Goal: Navigation & Orientation: Find specific page/section

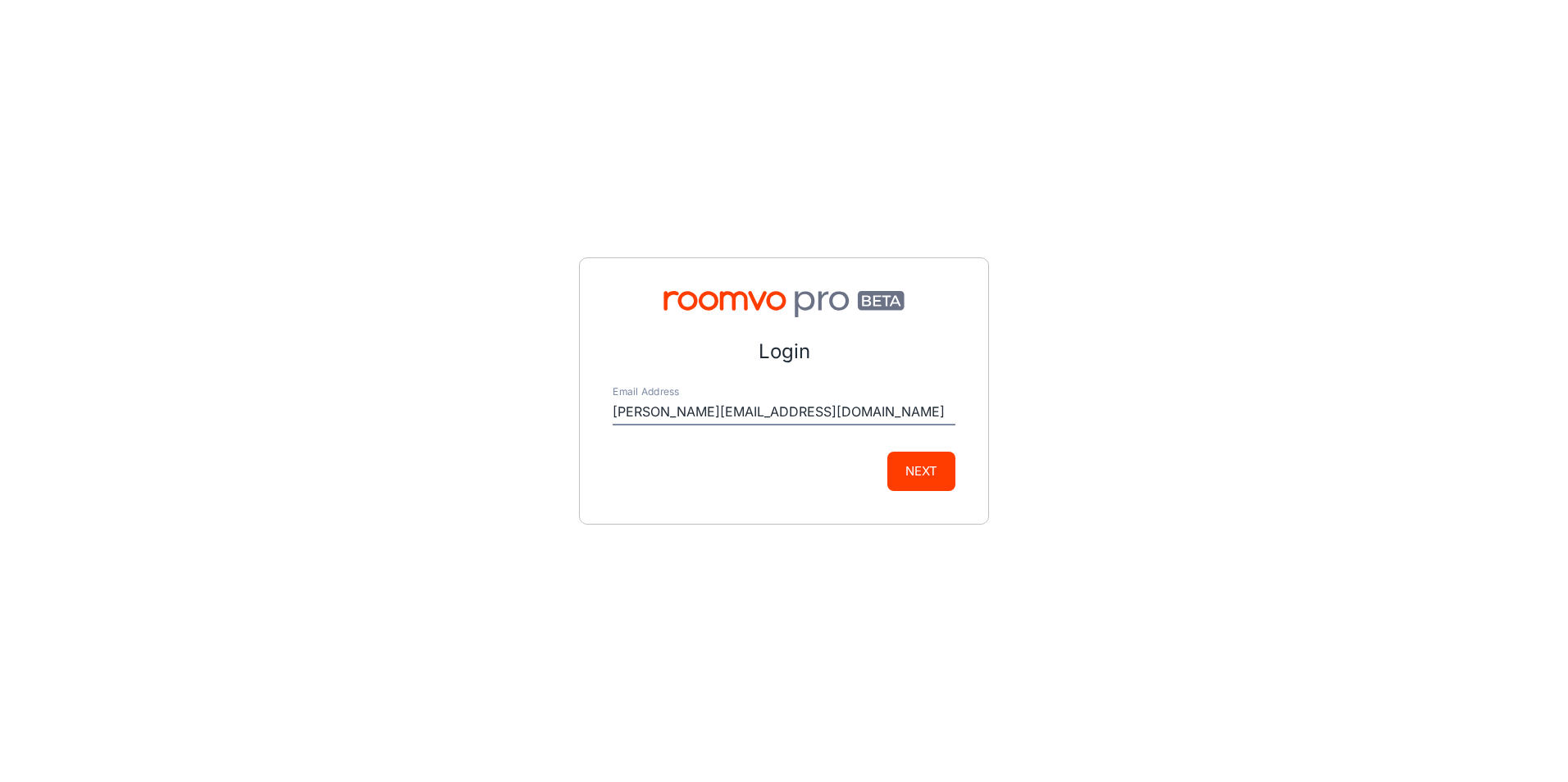
type input "[PERSON_NAME][EMAIL_ADDRESS][DOMAIN_NAME]"
click at [887, 452] on button "Next" at bounding box center [921, 471] width 68 height 40
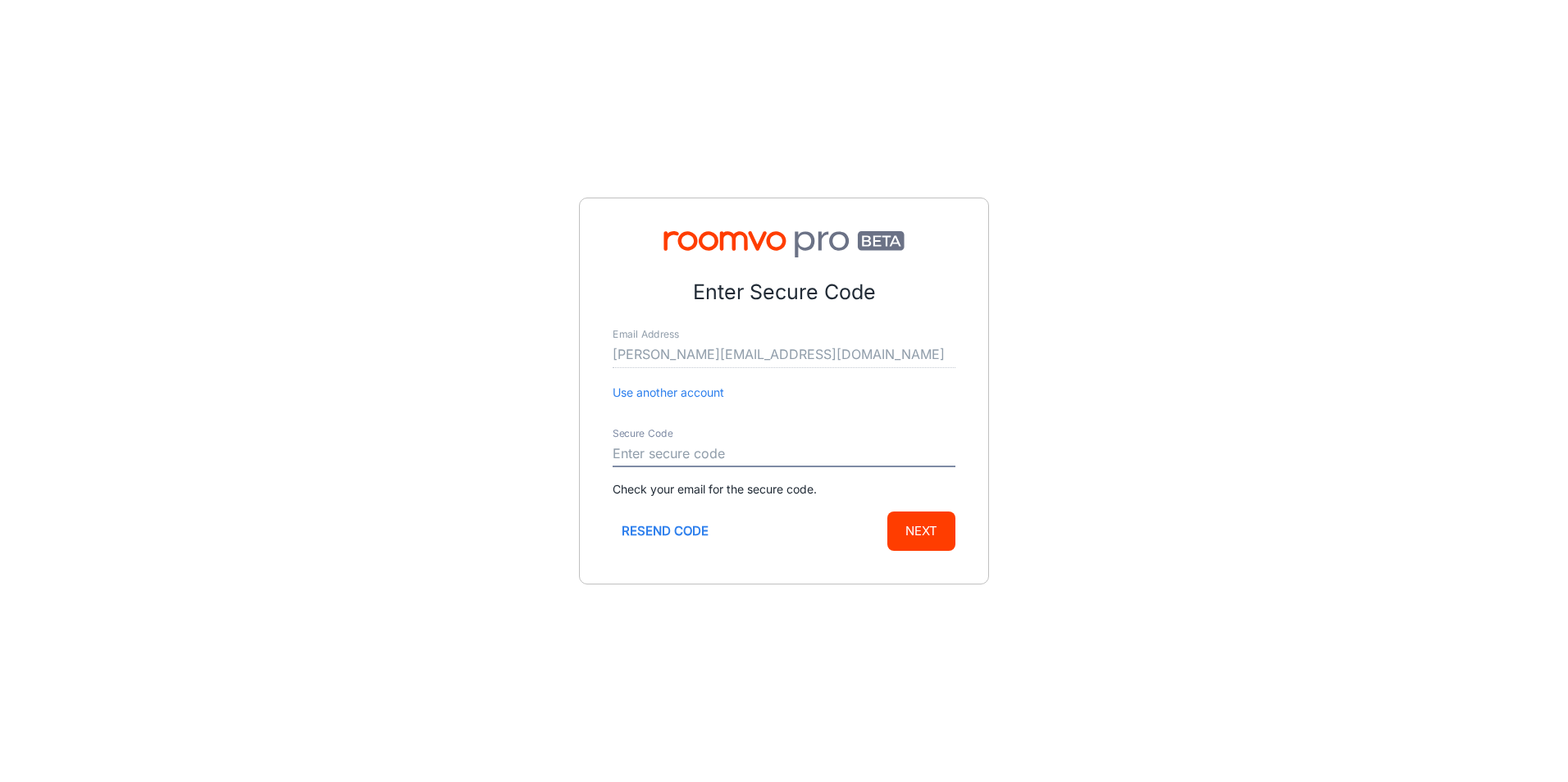
click at [685, 542] on button "Resend code" at bounding box center [665, 532] width 105 height 40
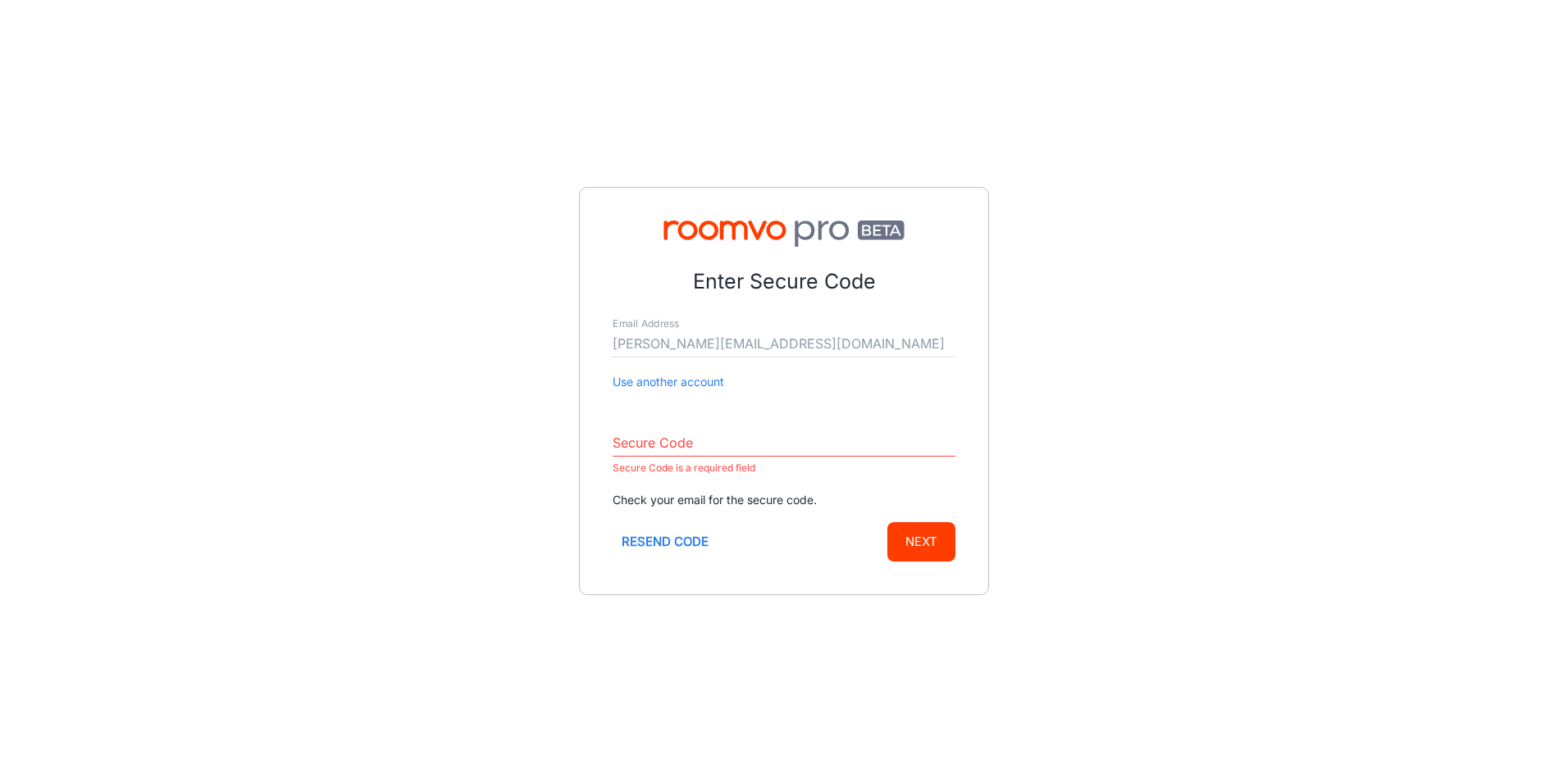
click at [716, 445] on input "Secure Code" at bounding box center [784, 443] width 343 height 26
paste input "023380"
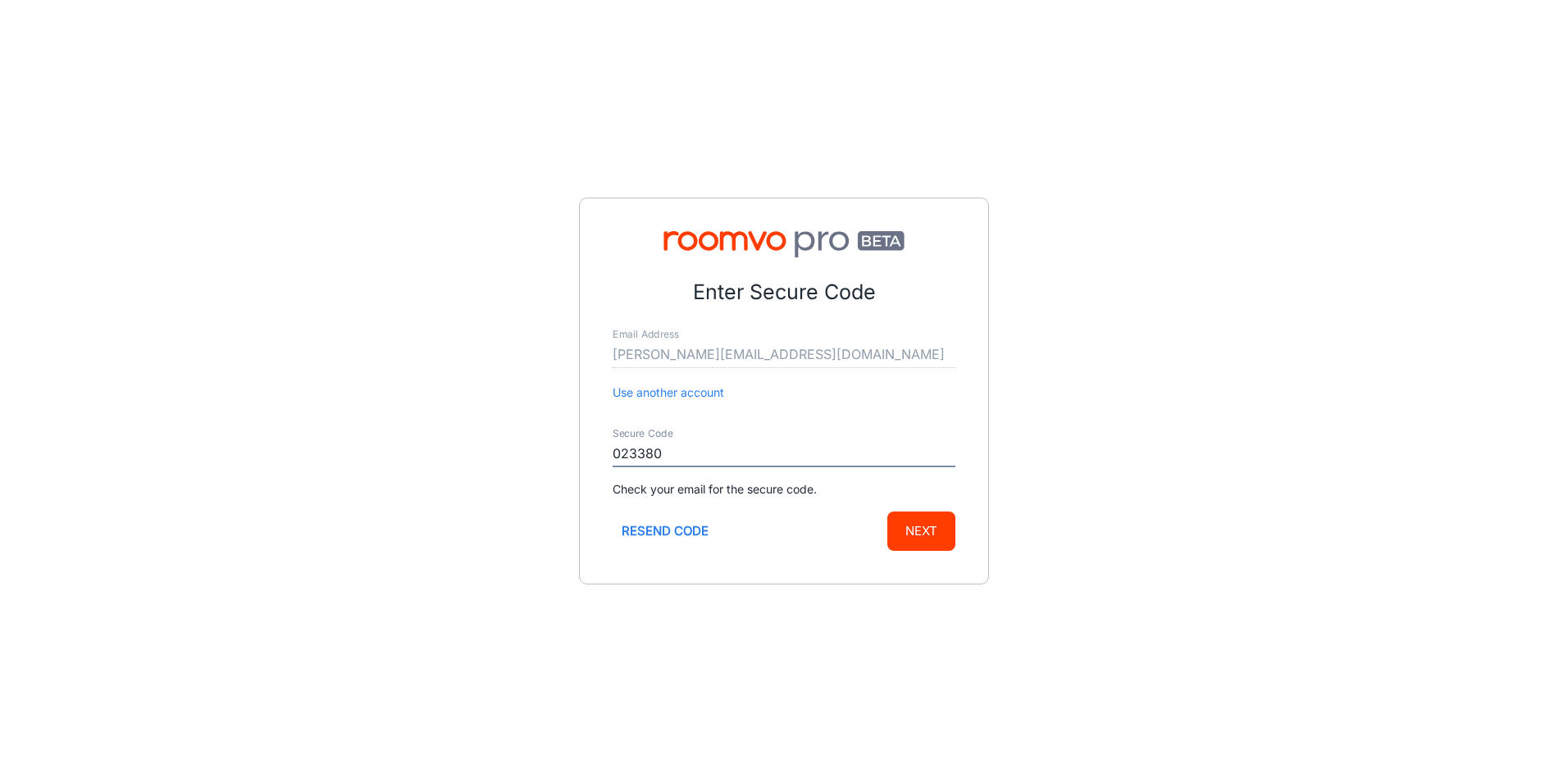
type input "023380"
click at [912, 532] on button "Next" at bounding box center [921, 532] width 68 height 40
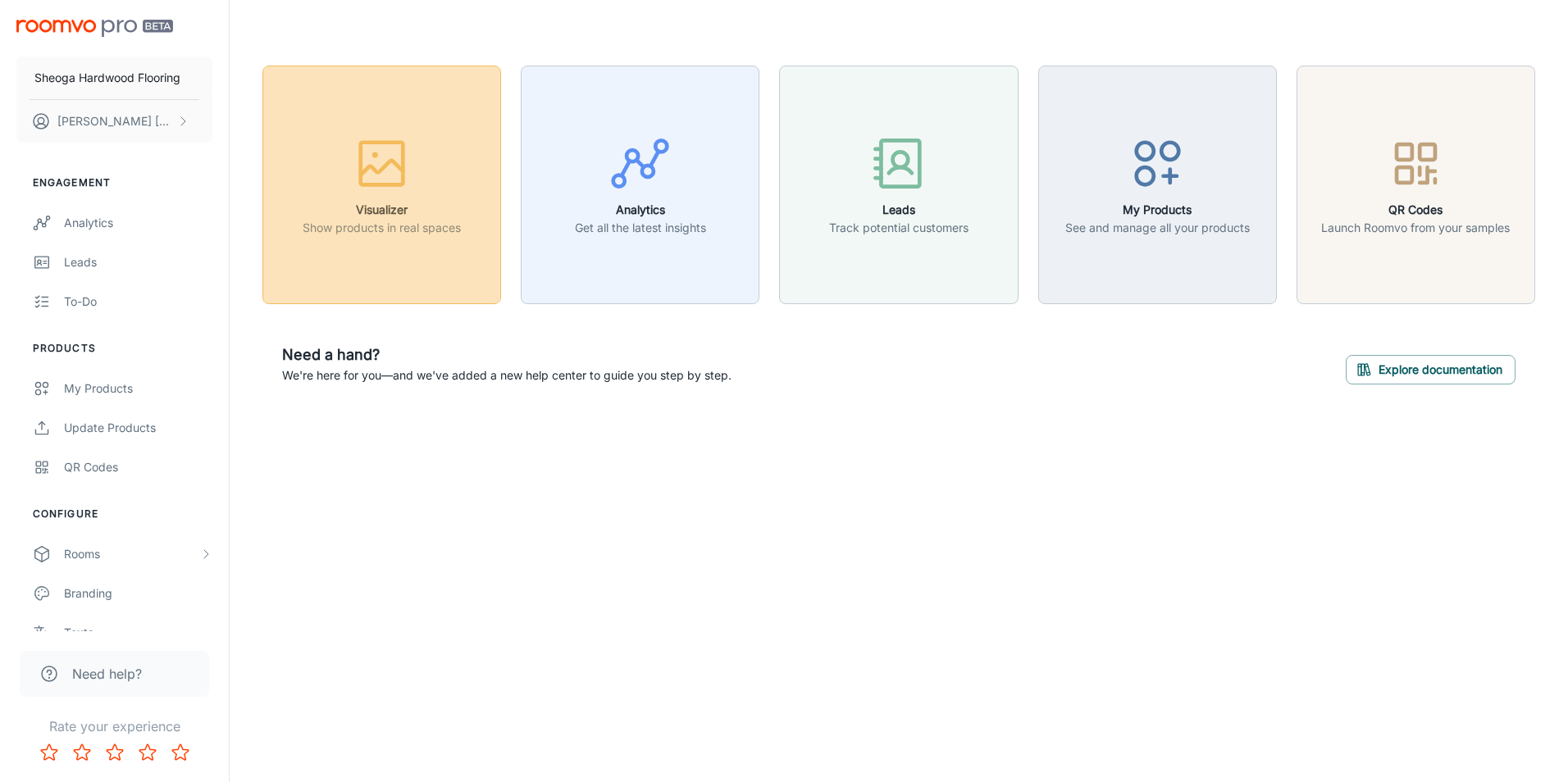
click at [394, 194] on div "button" at bounding box center [382, 166] width 158 height 68
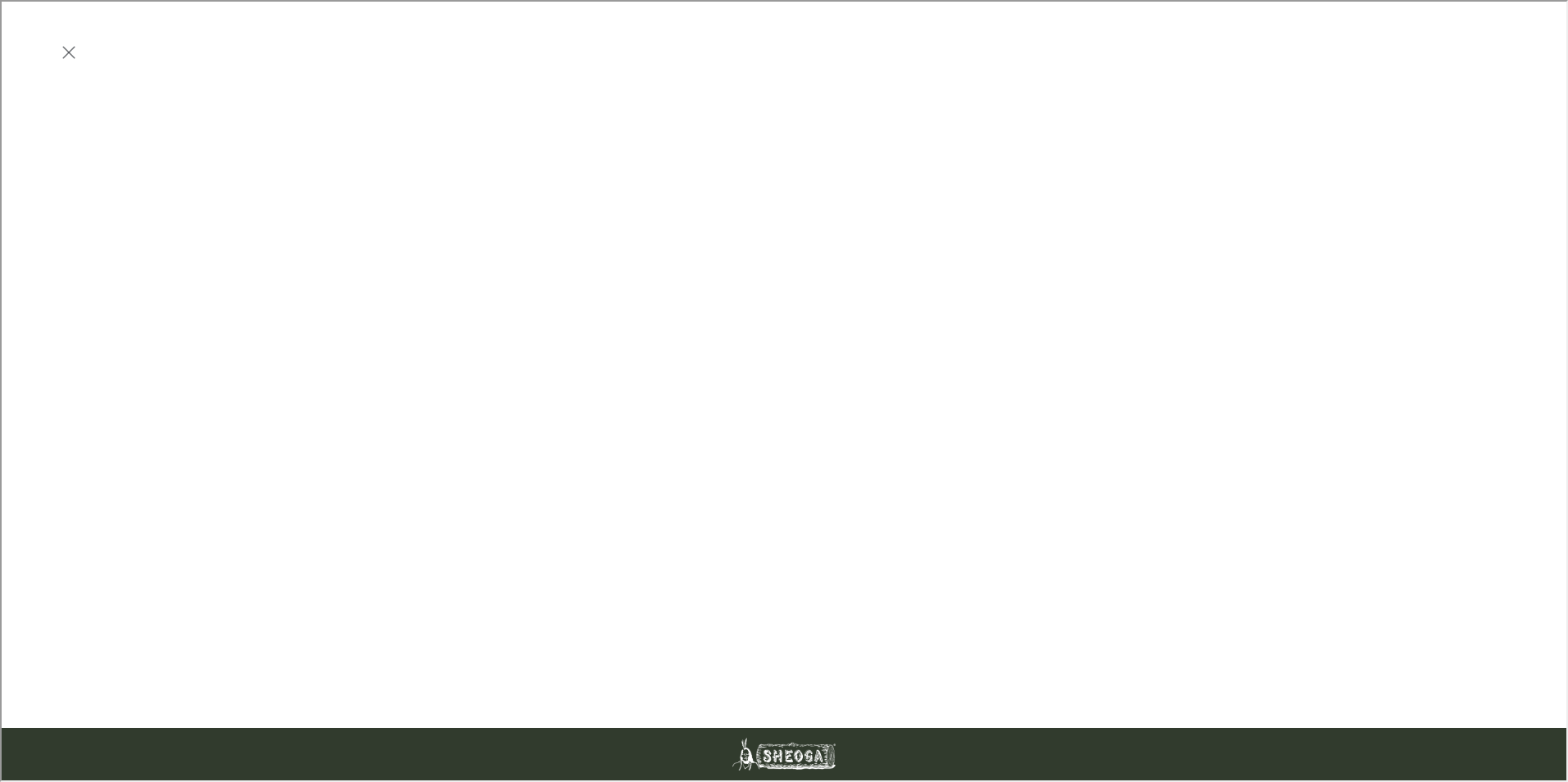
scroll to position [409, 0]
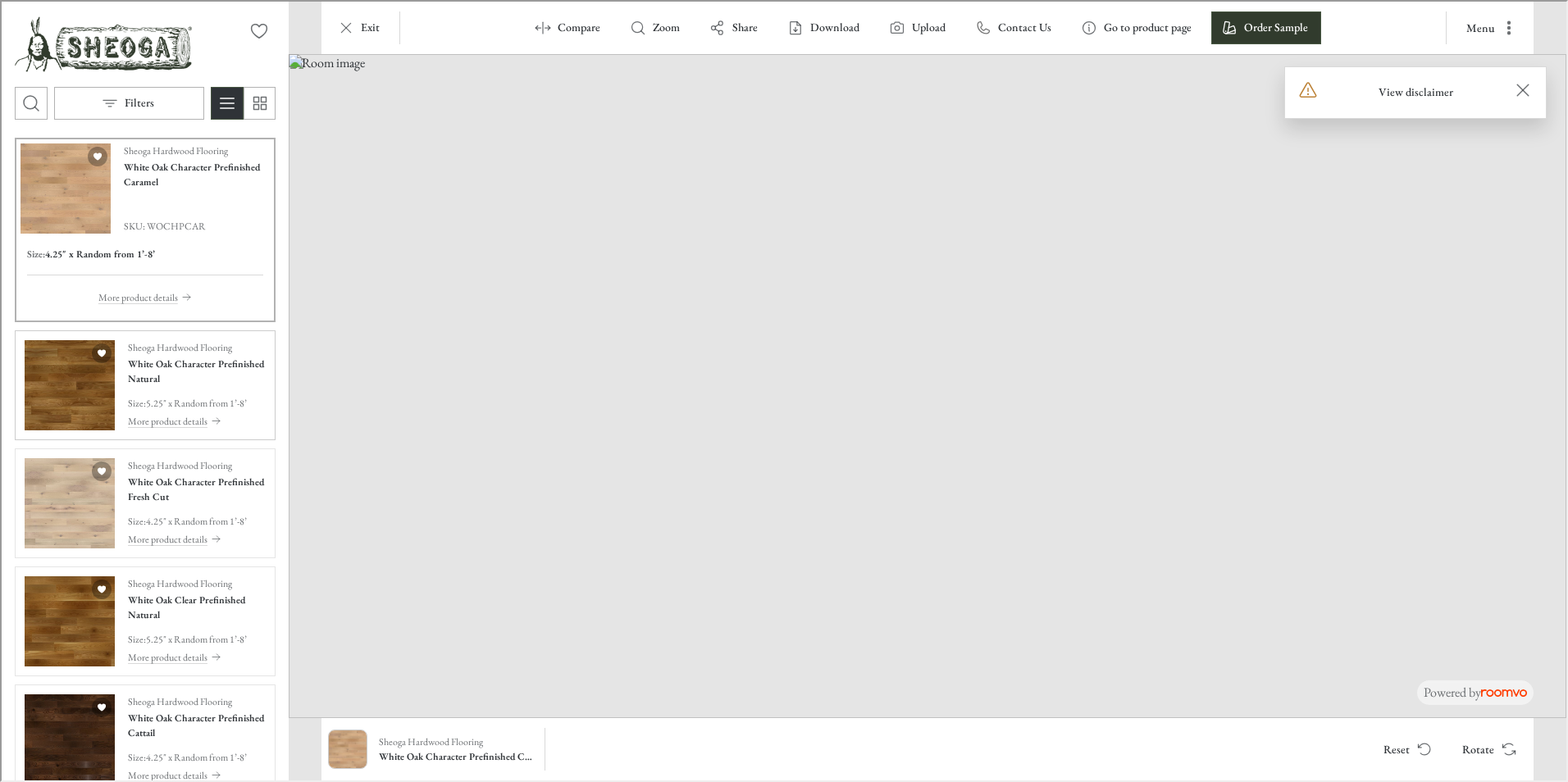
click at [96, 368] on img "See White Oak Character Prefinished Natural in the room" at bounding box center [68, 384] width 90 height 90
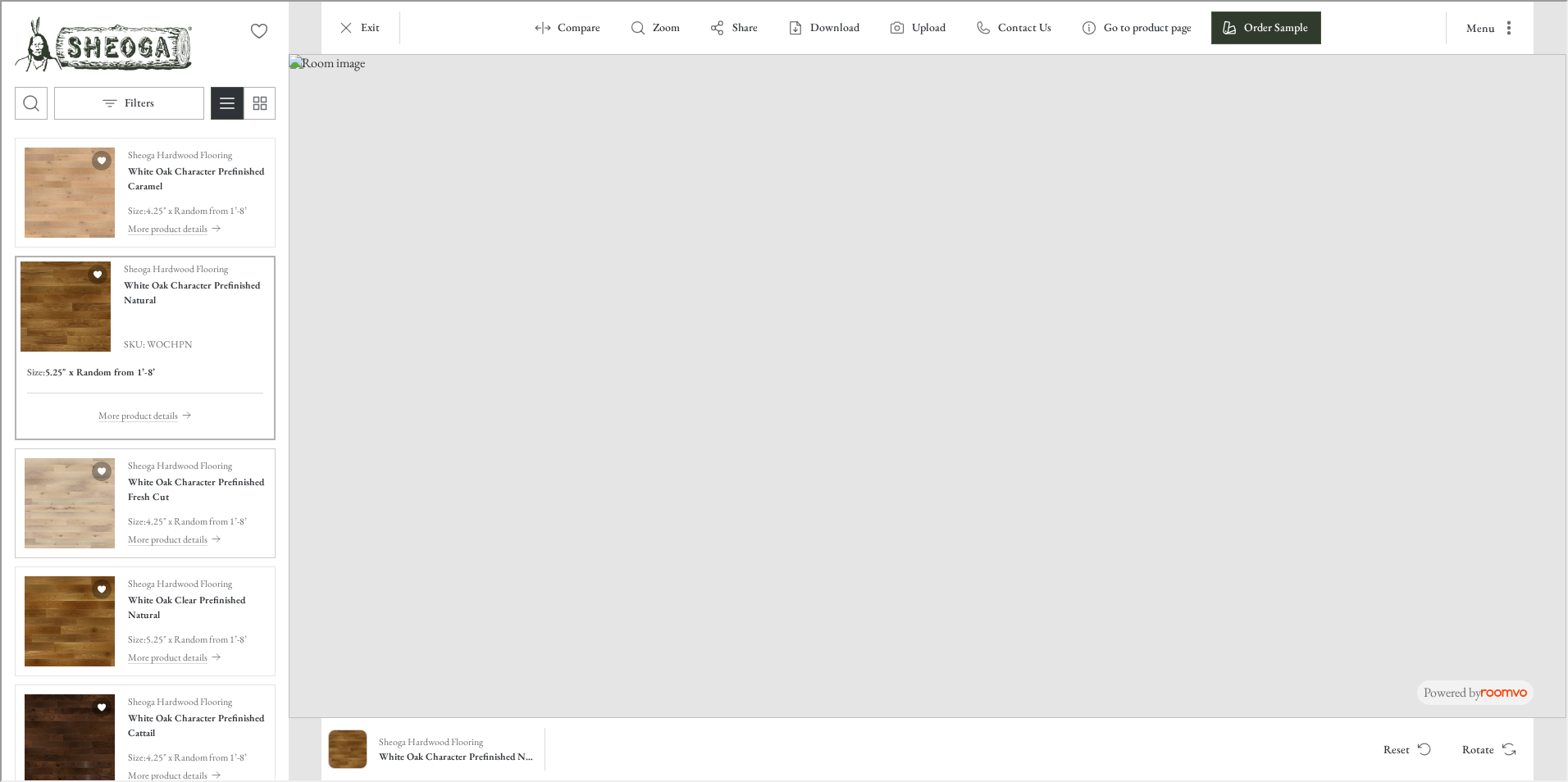
click at [64, 502] on img "See White Oak Character Prefinished Fresh Cut in the room" at bounding box center [68, 502] width 90 height 90
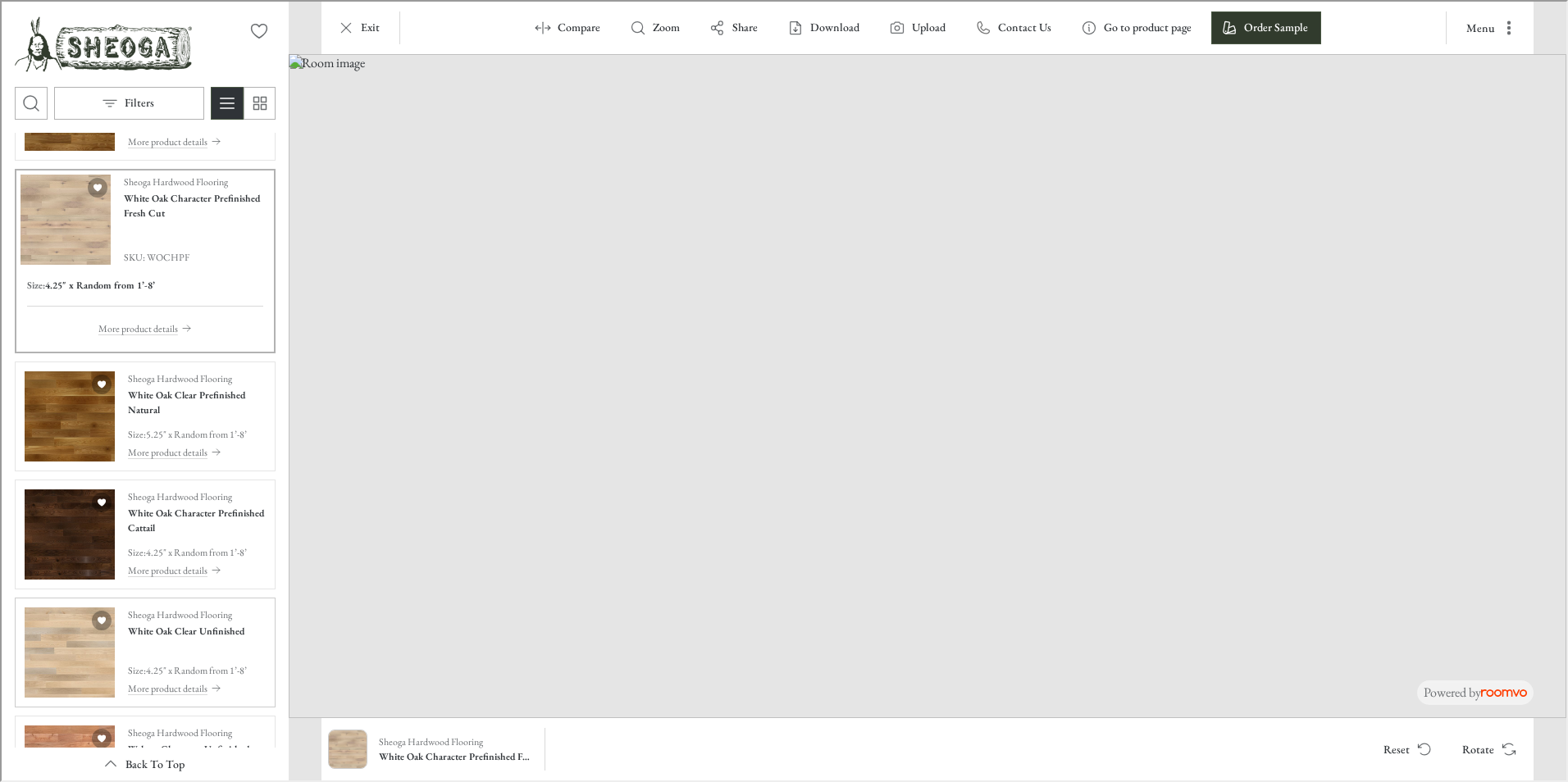
scroll to position [328, 0]
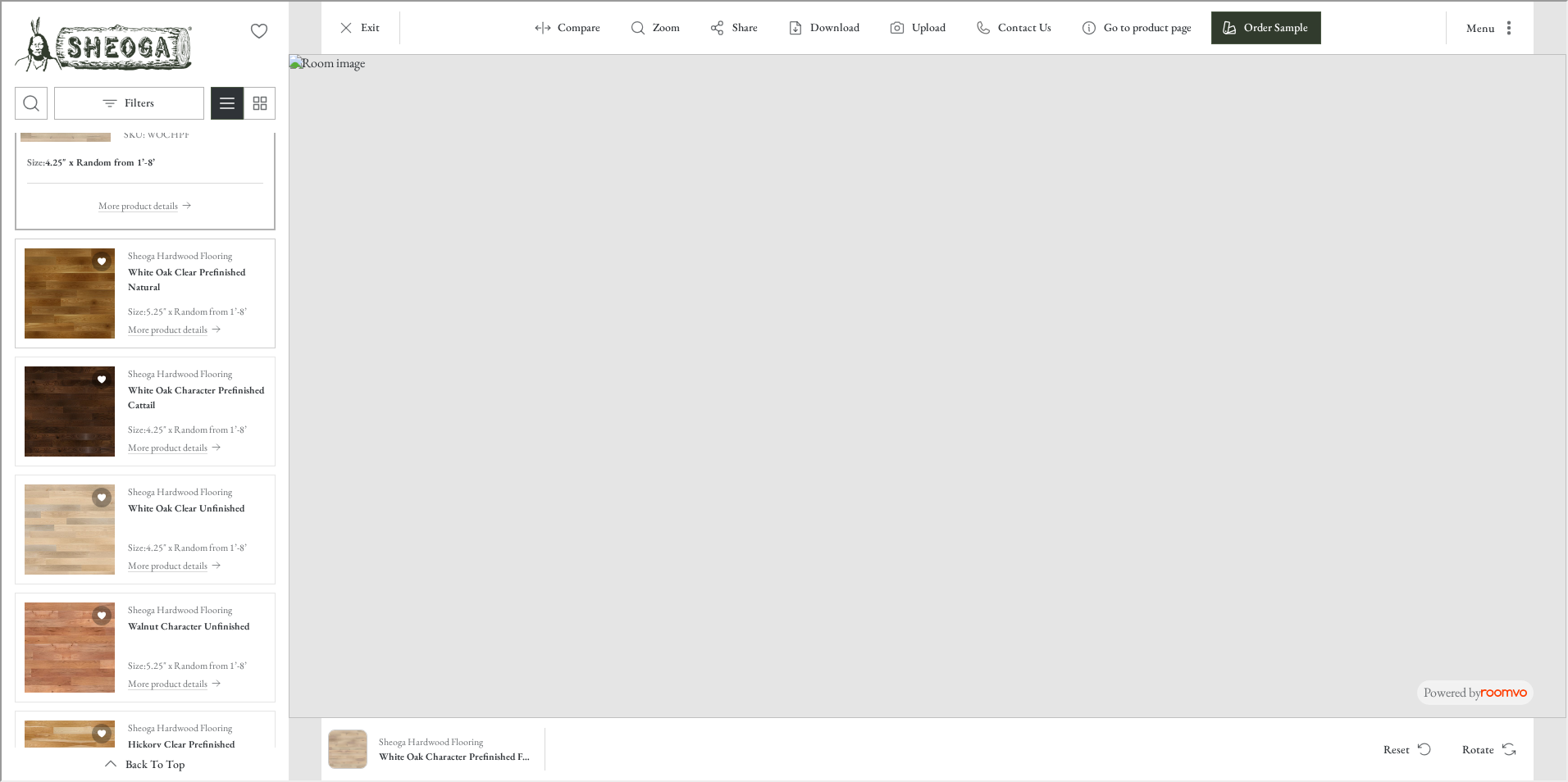
click at [64, 299] on img "See White Oak Clear Prefinished Natural in the room" at bounding box center [68, 292] width 90 height 90
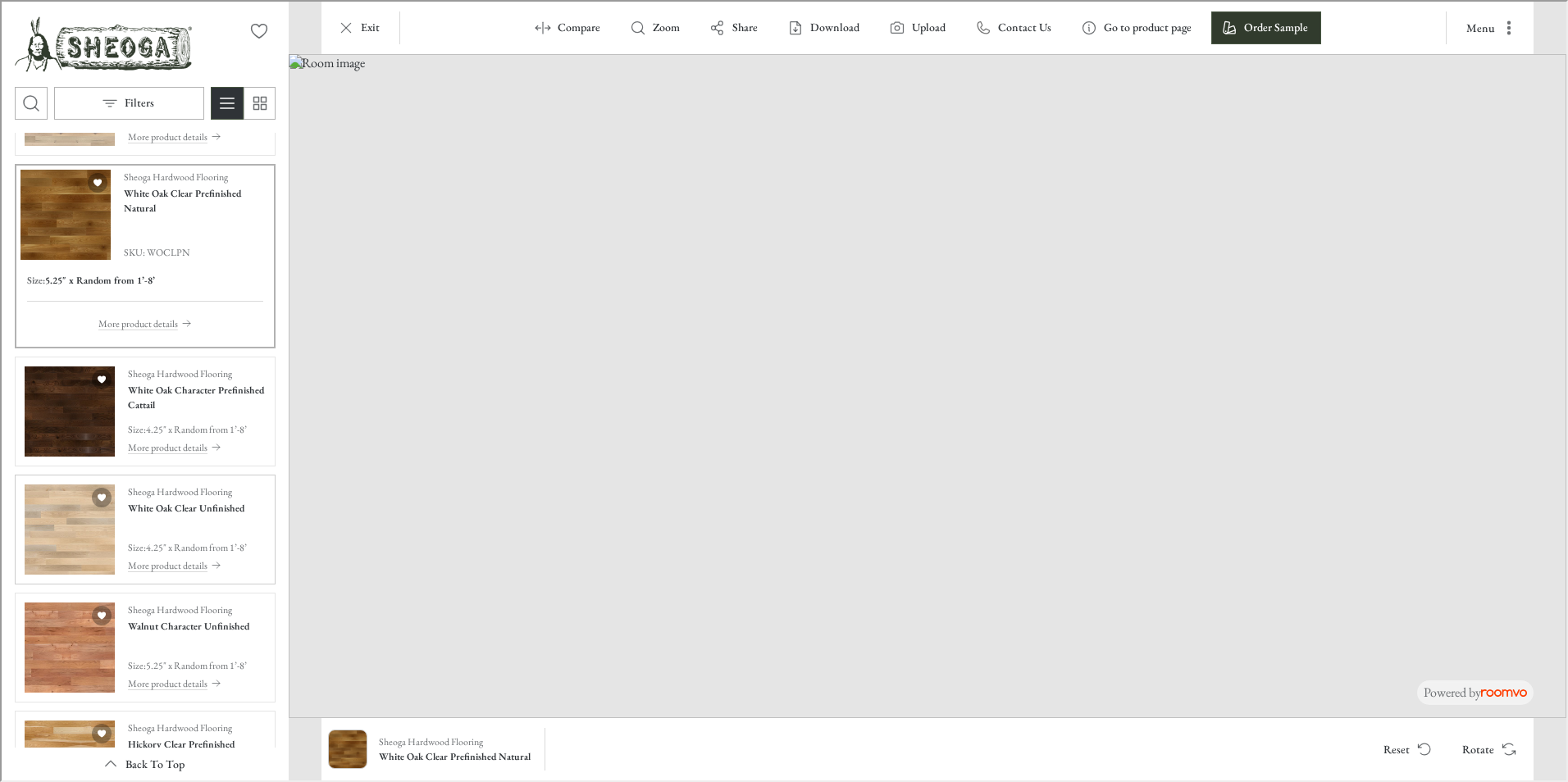
click at [71, 514] on img "See White Oak Clear Unfinished in the room" at bounding box center [68, 527] width 90 height 90
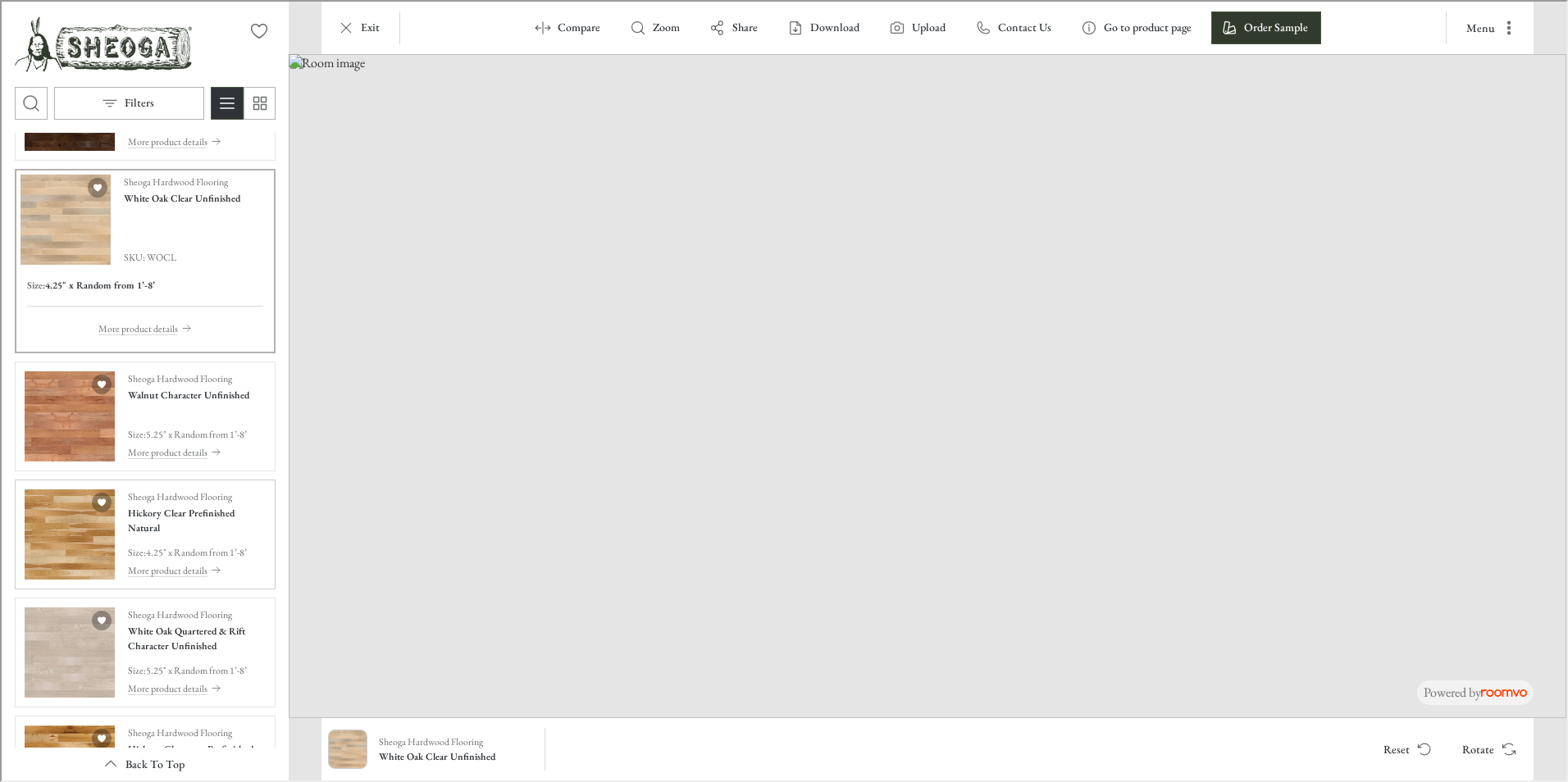
scroll to position [656, 0]
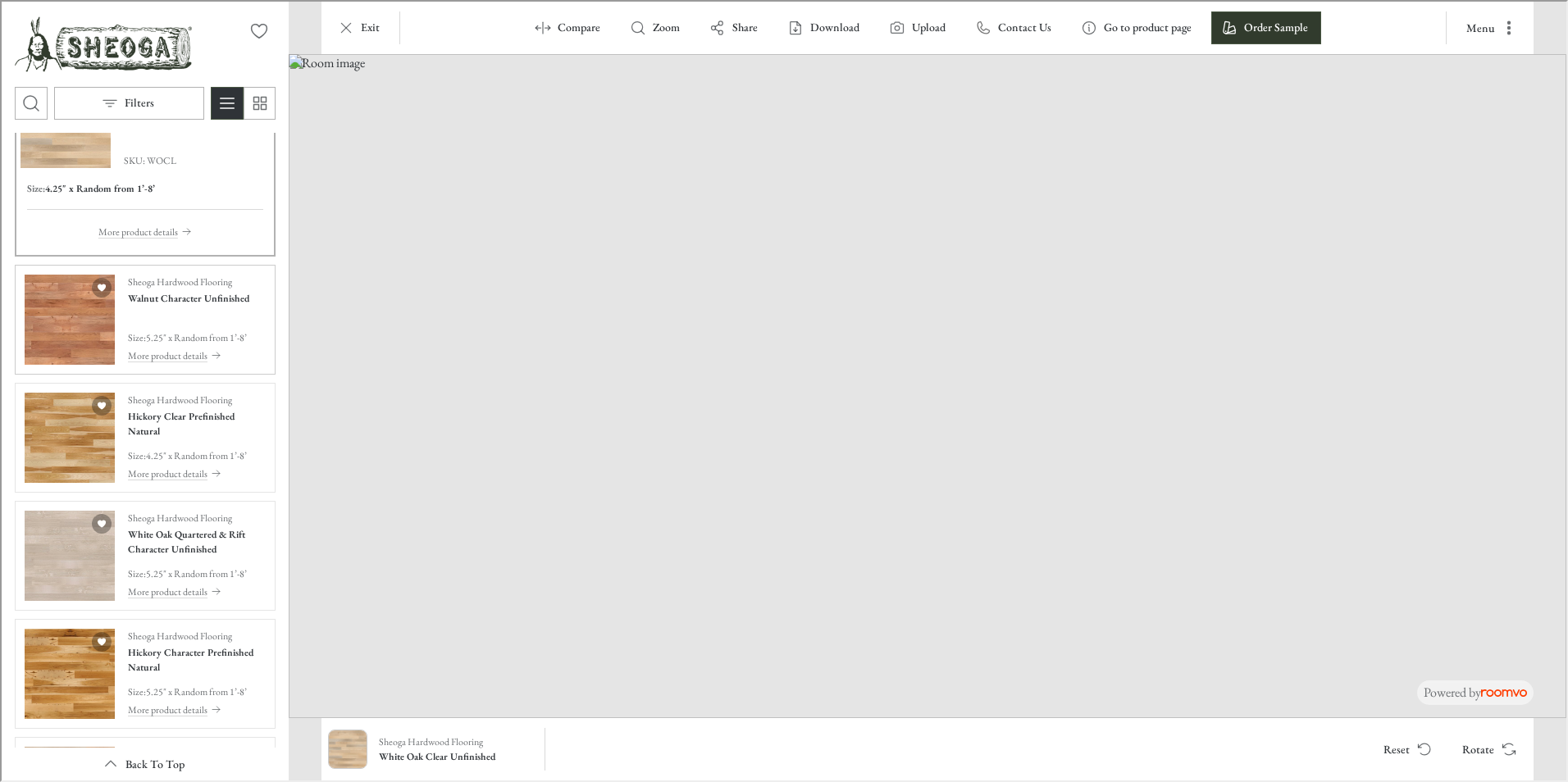
click at [61, 335] on img "See Walnut Character Unfinished in the room" at bounding box center [68, 317] width 90 height 90
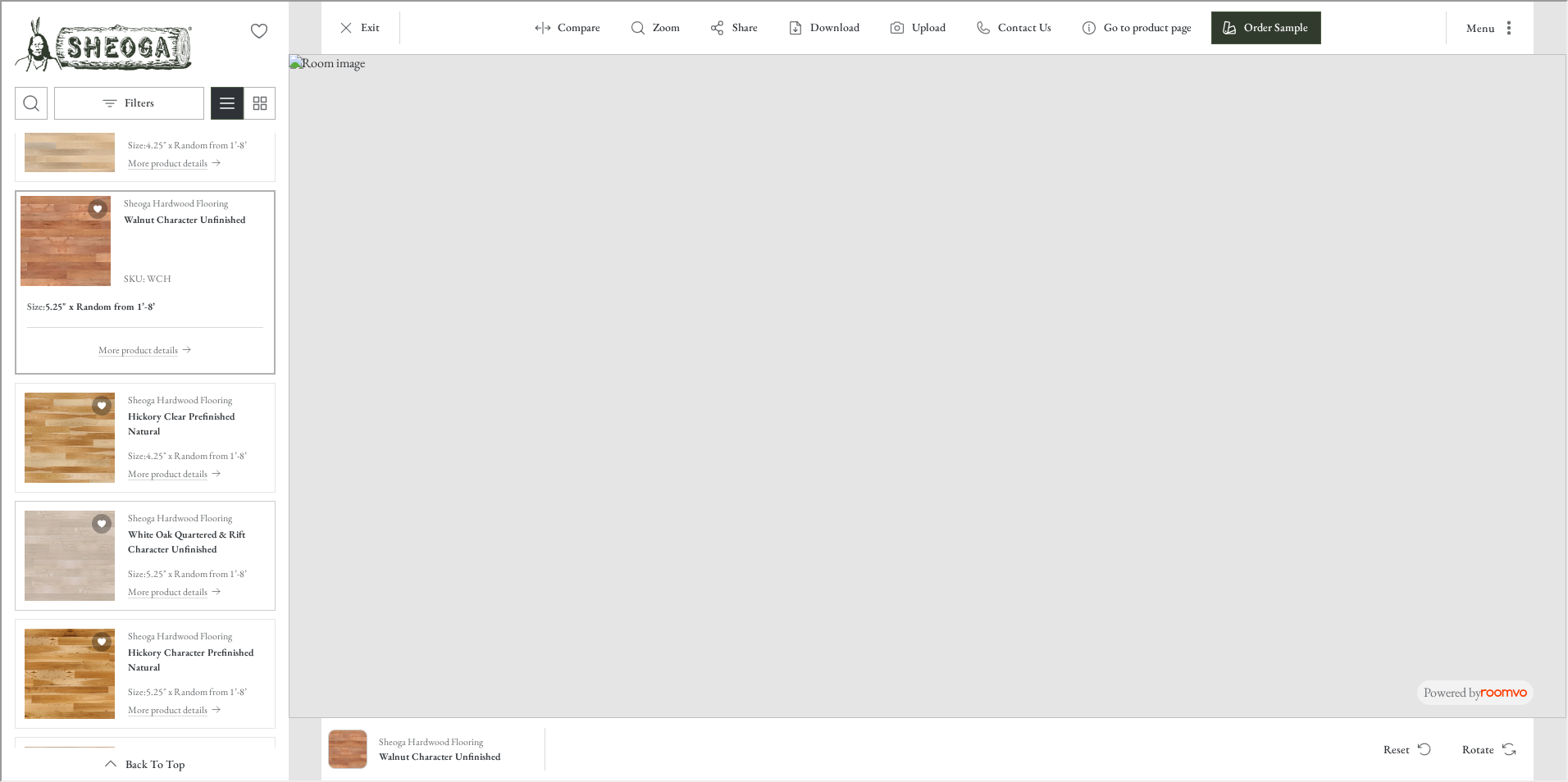
click at [114, 553] on div "Sheoga Hardwood Flooring White Oak Quartered & Rift Character Unfinished Size :…" at bounding box center [143, 554] width 254 height 103
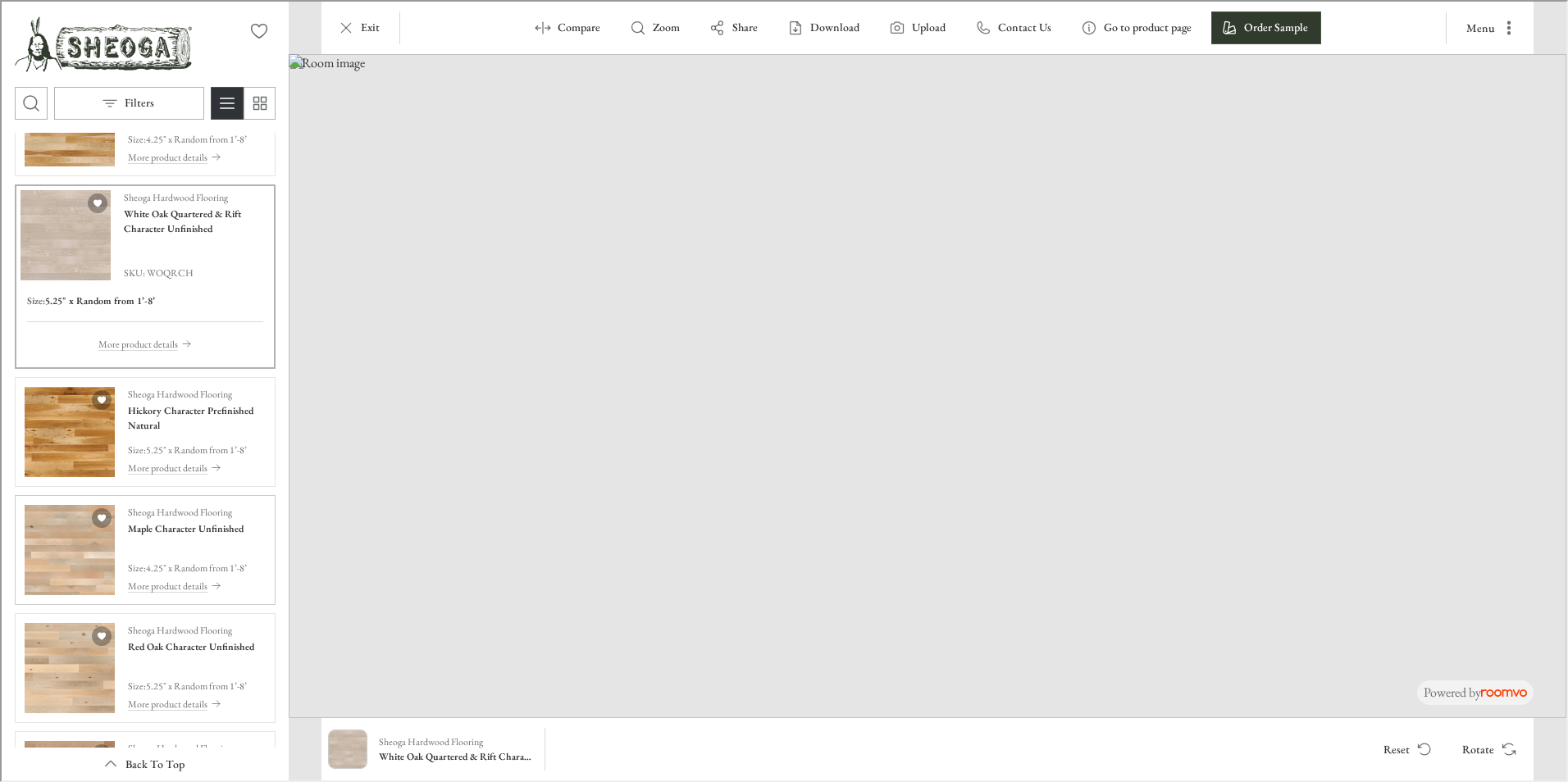
scroll to position [902, 0]
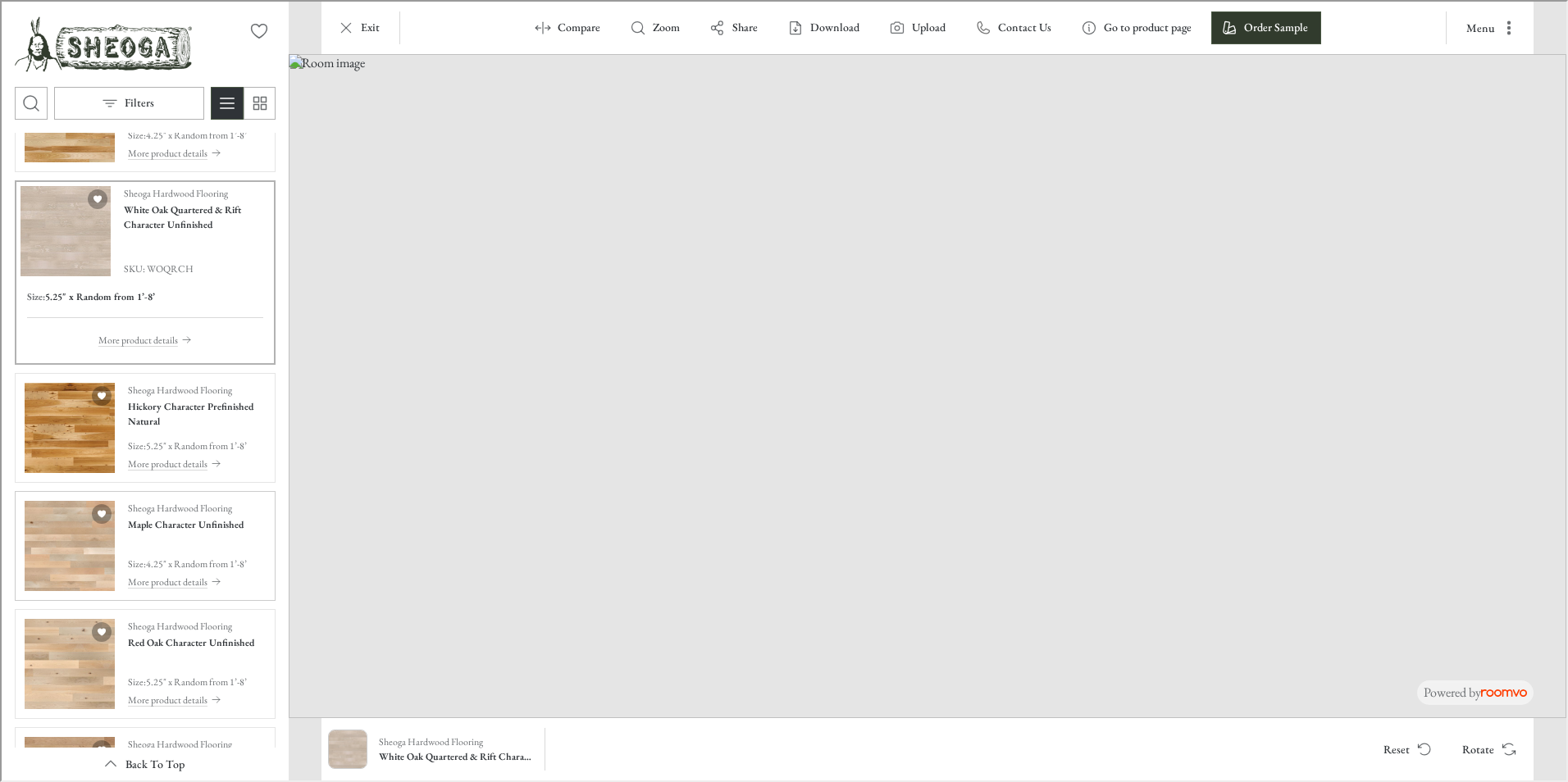
click at [88, 549] on img "See Maple Character Unfinished in the room" at bounding box center [68, 544] width 90 height 90
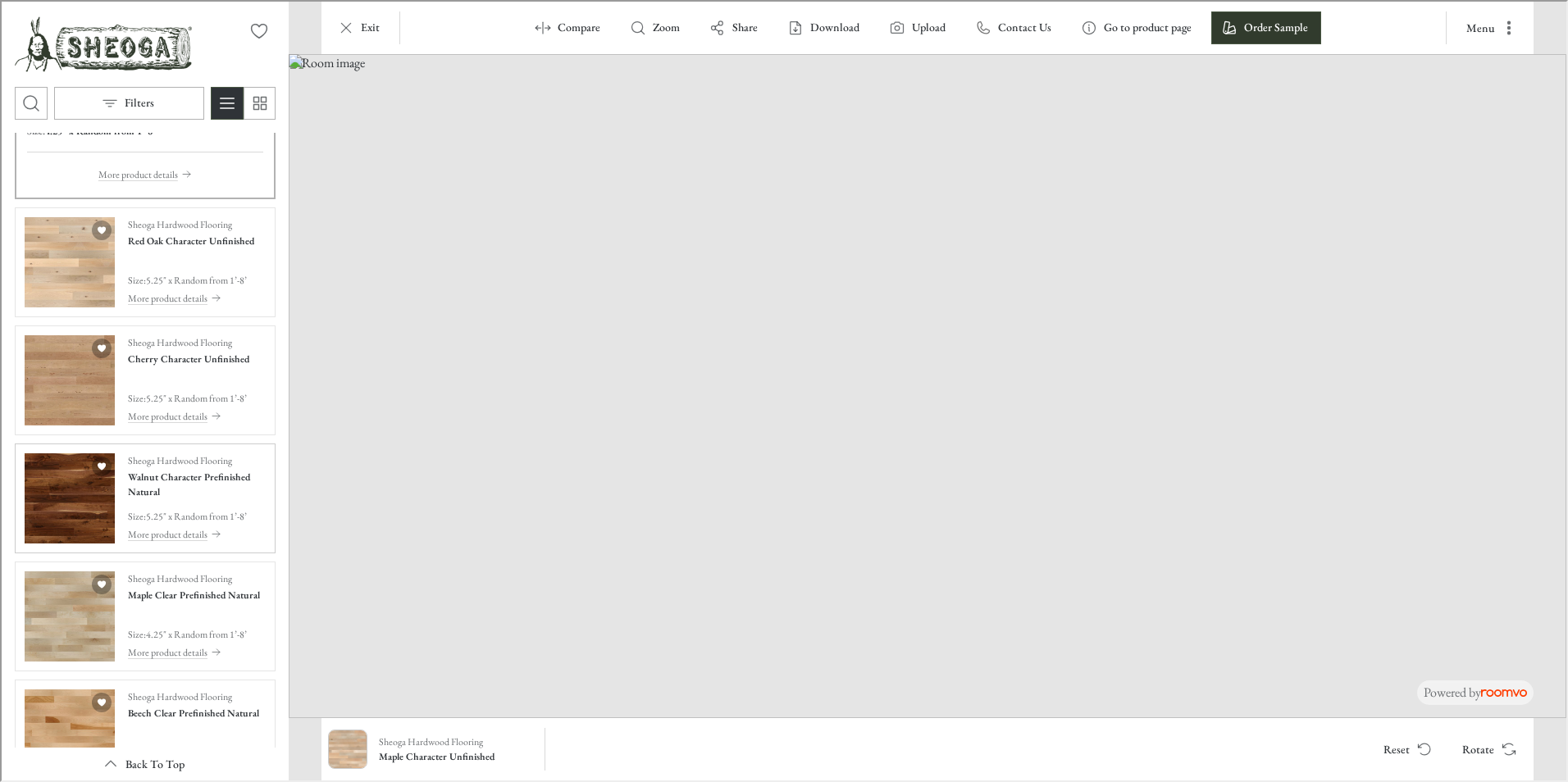
scroll to position [1312, 0]
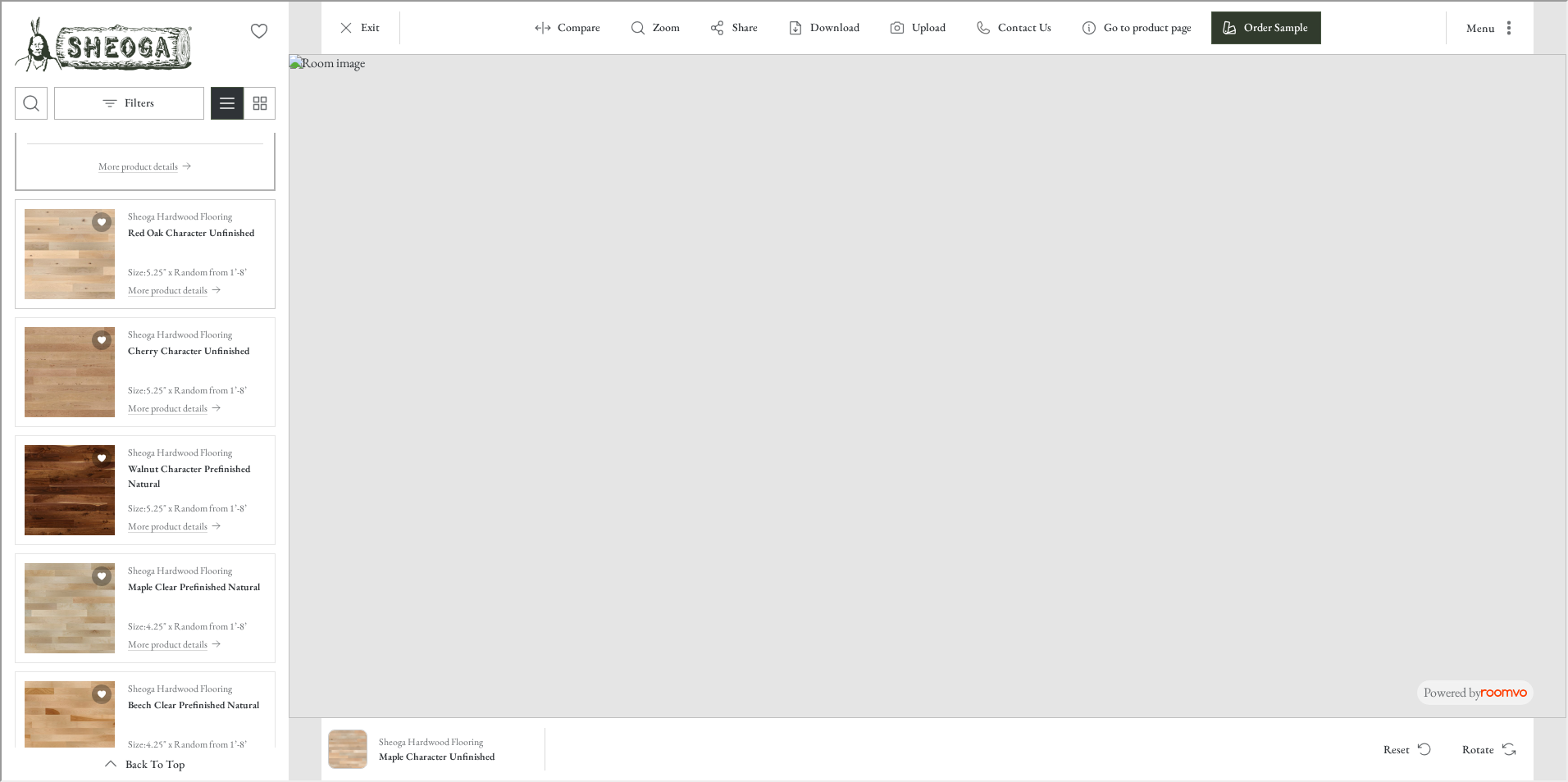
click at [75, 252] on img "See Red Oak Character Unfinished in the room" at bounding box center [68, 252] width 90 height 90
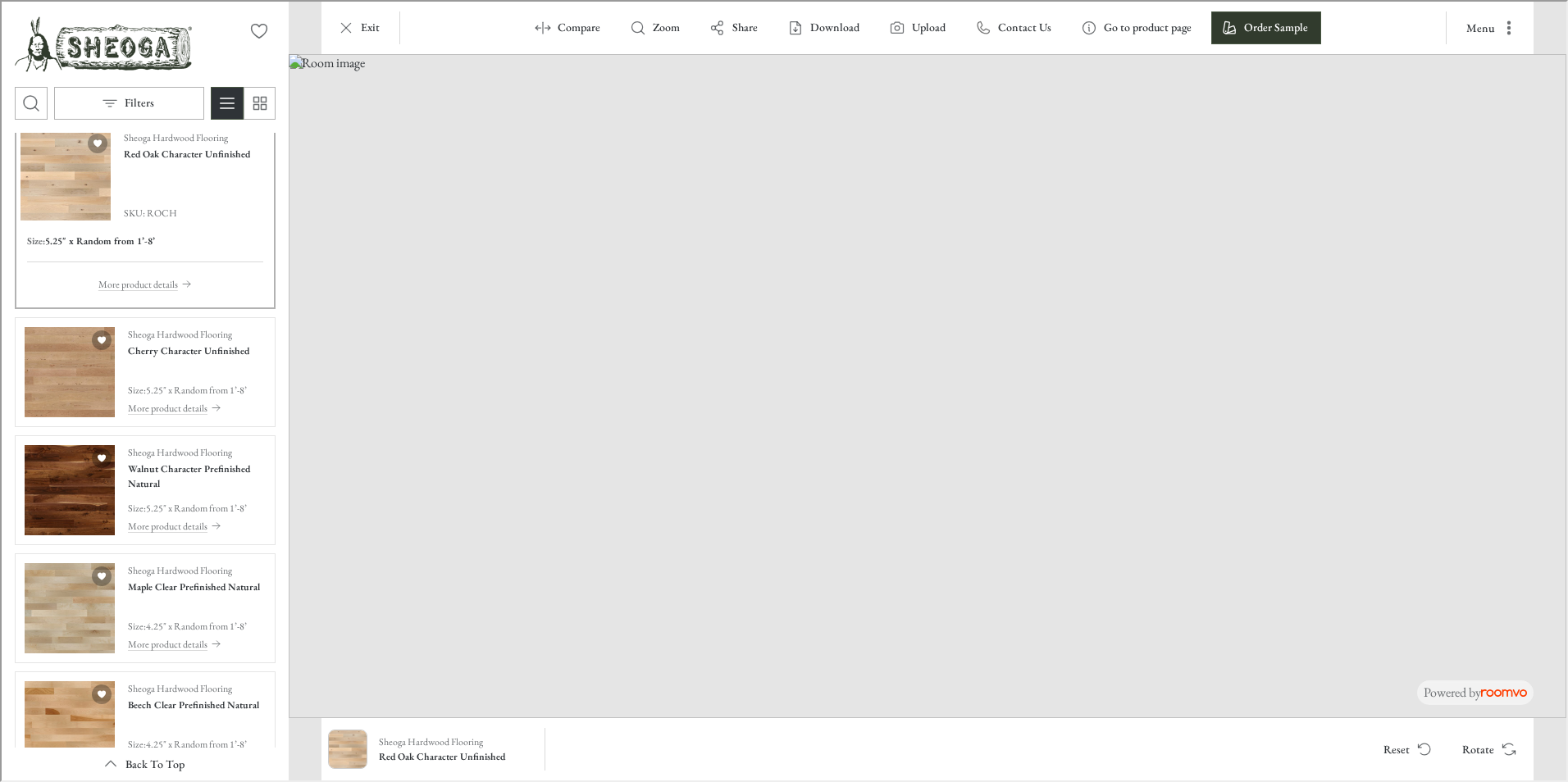
click at [631, 623] on img at bounding box center [926, 385] width 1278 height 664
click at [96, 490] on img "See Walnut Character Prefinished Natural in the room" at bounding box center [68, 489] width 90 height 90
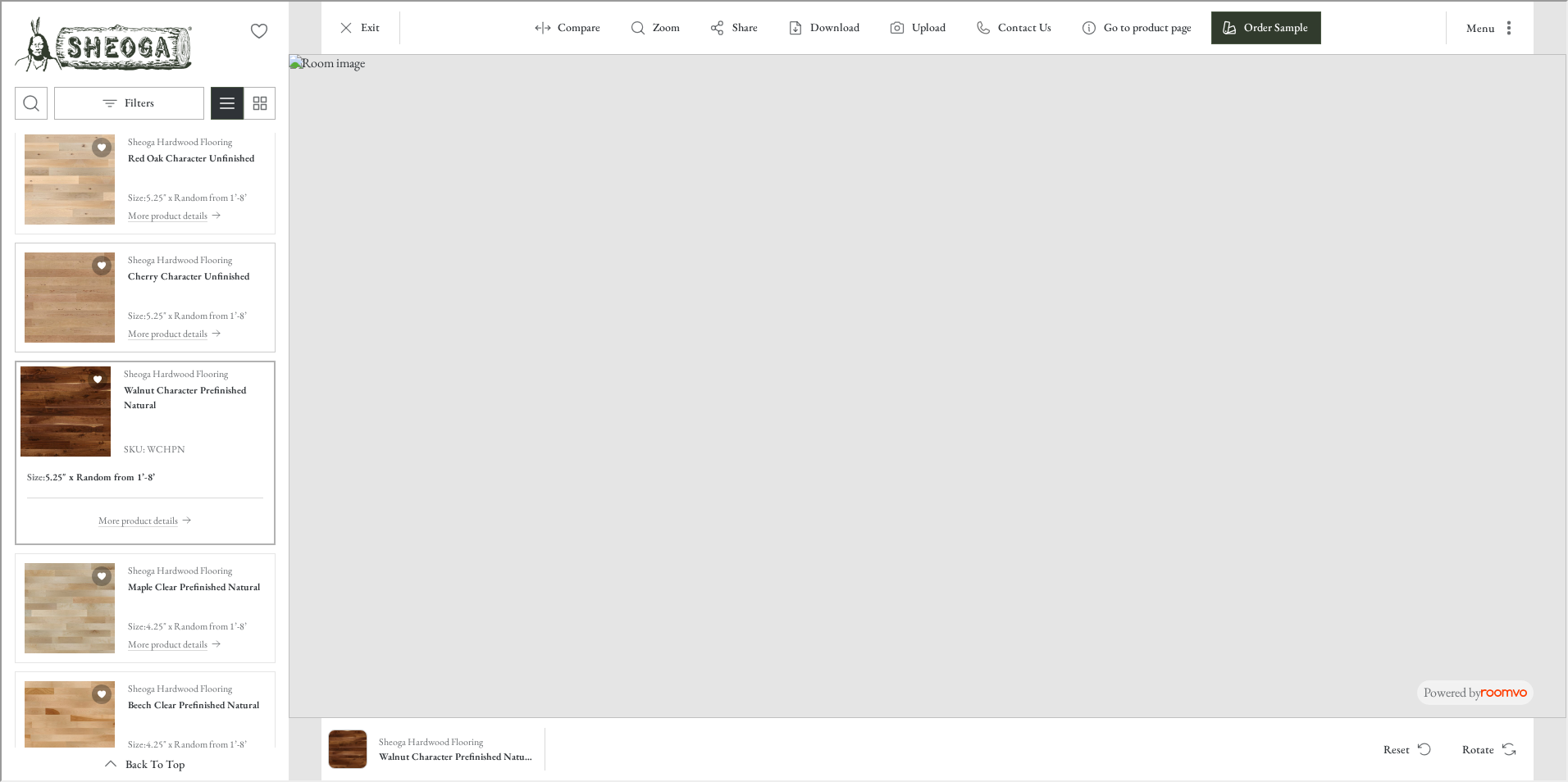
click at [73, 336] on img "See Cherry Character Unfinished in the room" at bounding box center [68, 296] width 90 height 90
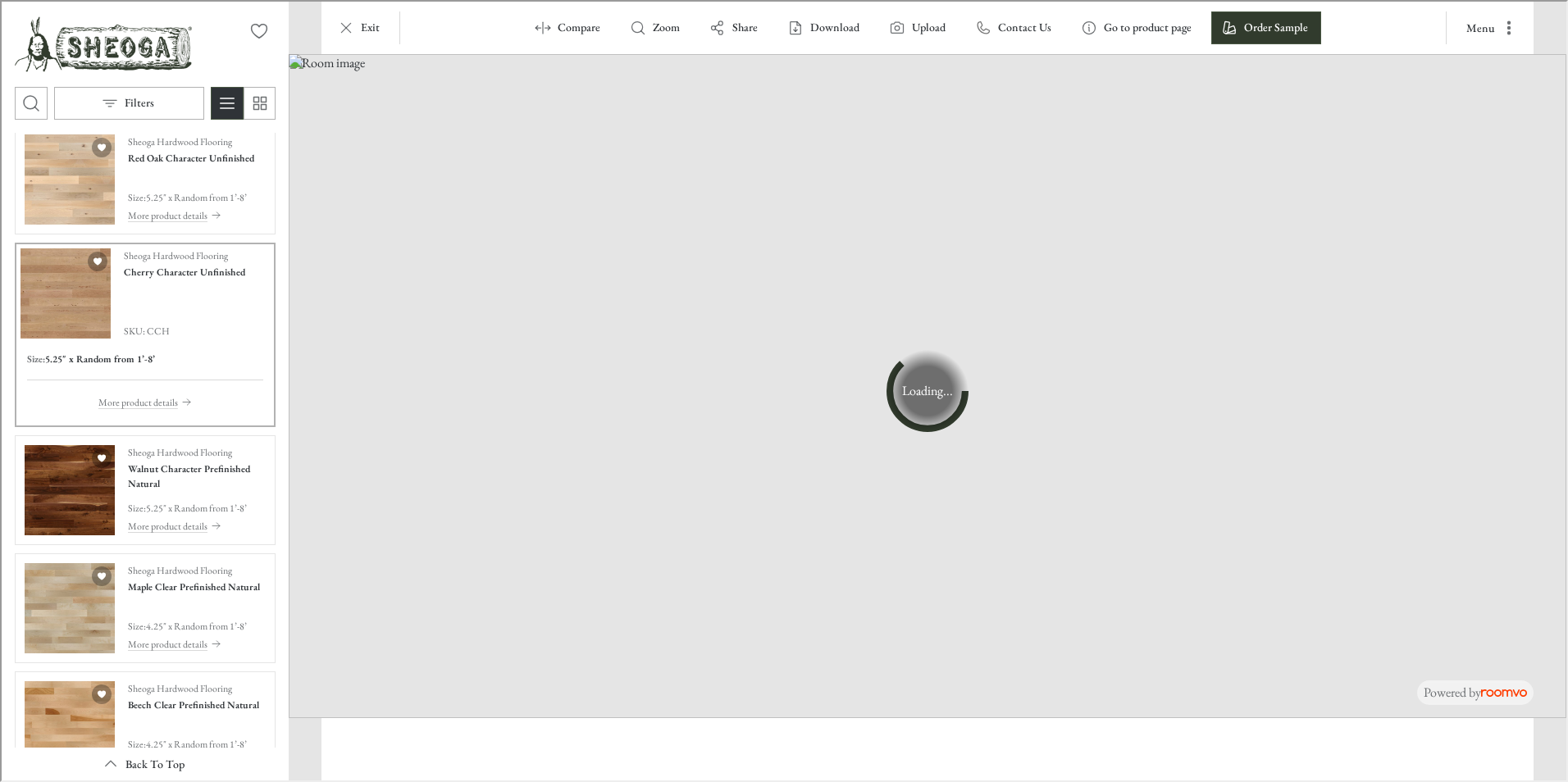
click at [71, 312] on img "Product catalog" at bounding box center [64, 292] width 90 height 90
click at [54, 311] on img "Product catalog" at bounding box center [64, 292] width 90 height 90
click at [66, 180] on img "See Red Oak Character Unfinished in the room" at bounding box center [68, 177] width 90 height 90
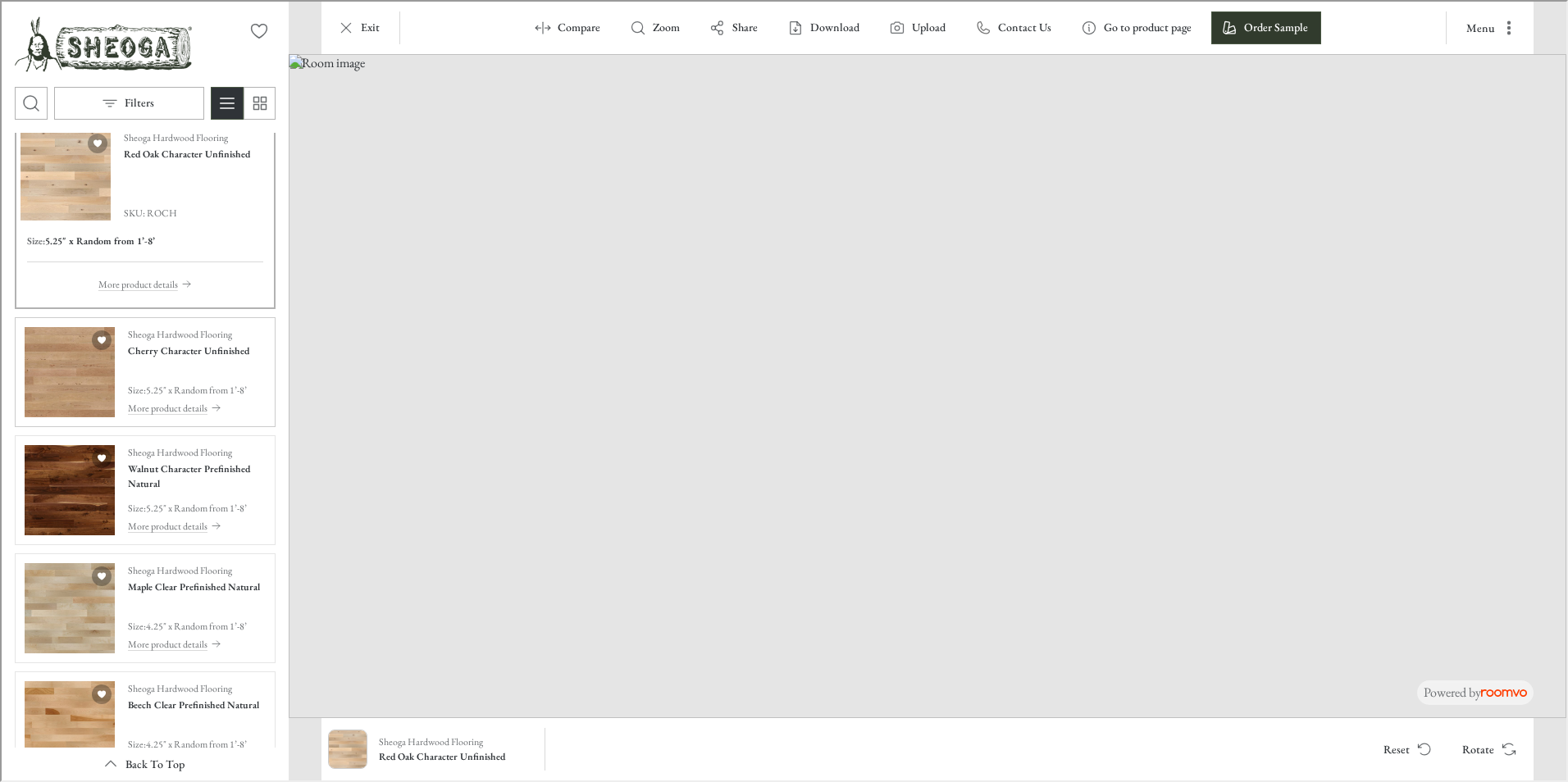
click at [45, 400] on img "See Cherry Character Unfinished in the room" at bounding box center [68, 370] width 90 height 90
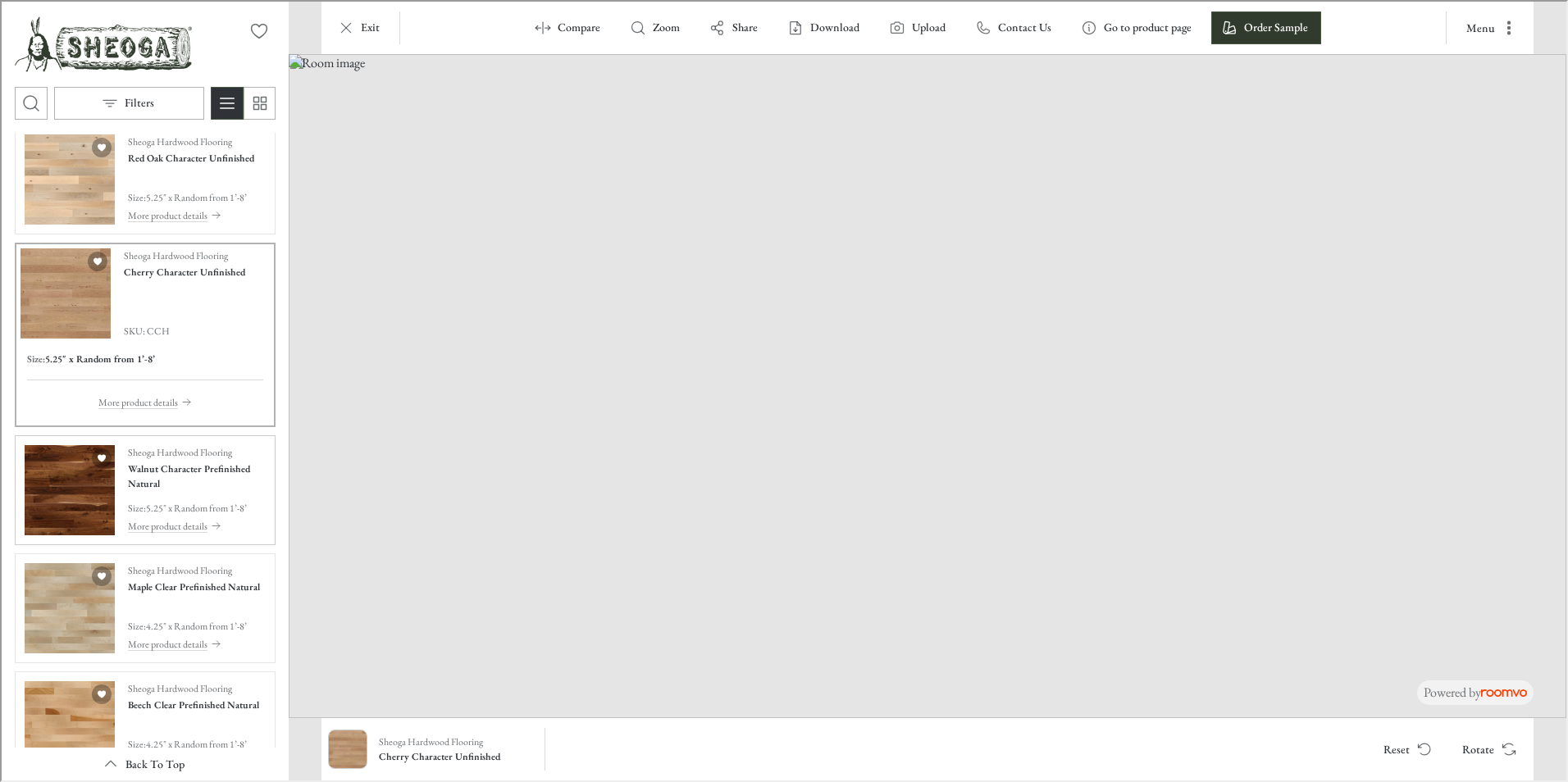
click at [72, 483] on img "See Walnut Character Prefinished Natural in the room" at bounding box center [68, 489] width 90 height 90
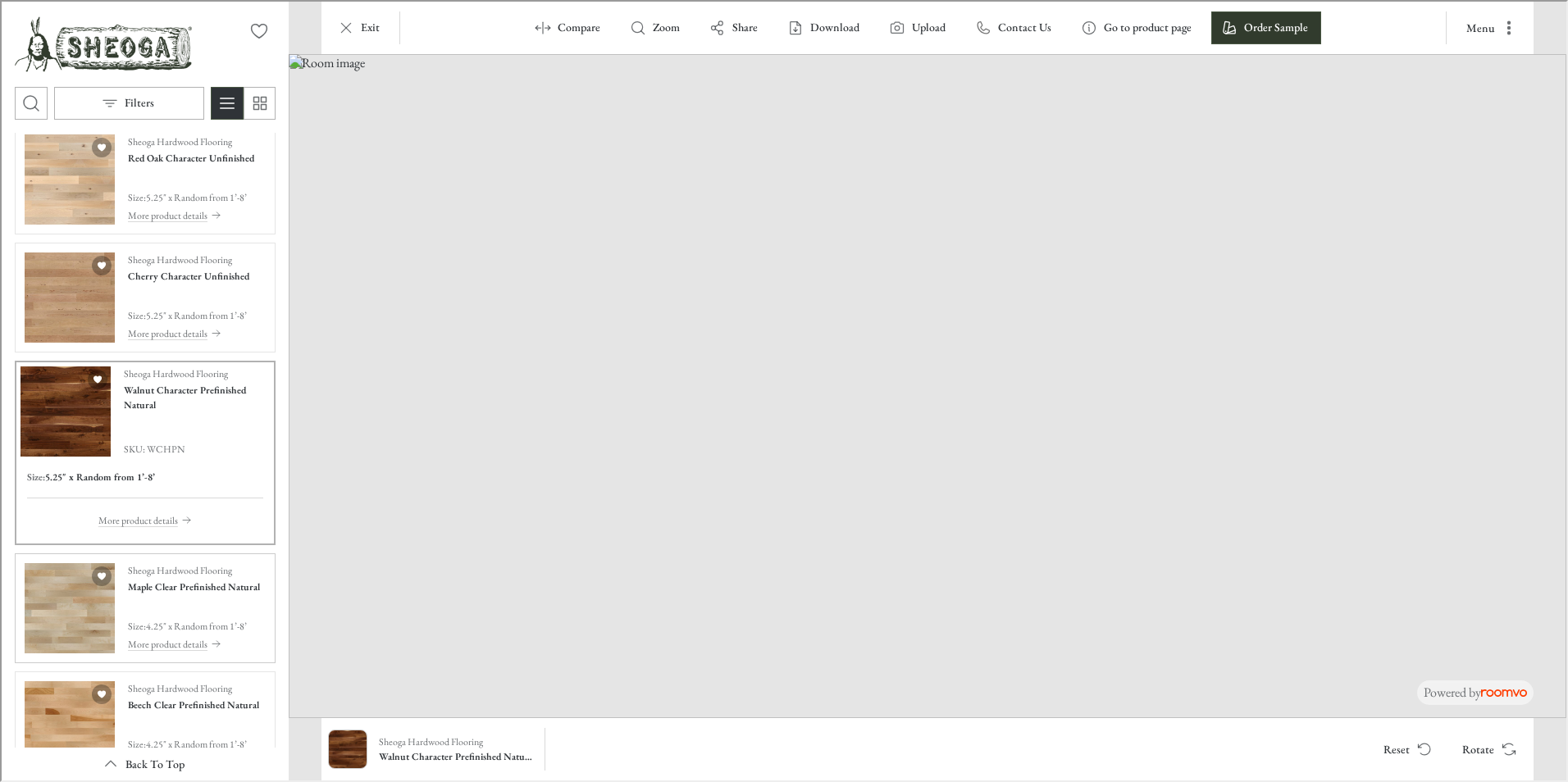
click at [85, 594] on img "See Maple Clear Prefinished Natural in the room" at bounding box center [68, 607] width 90 height 90
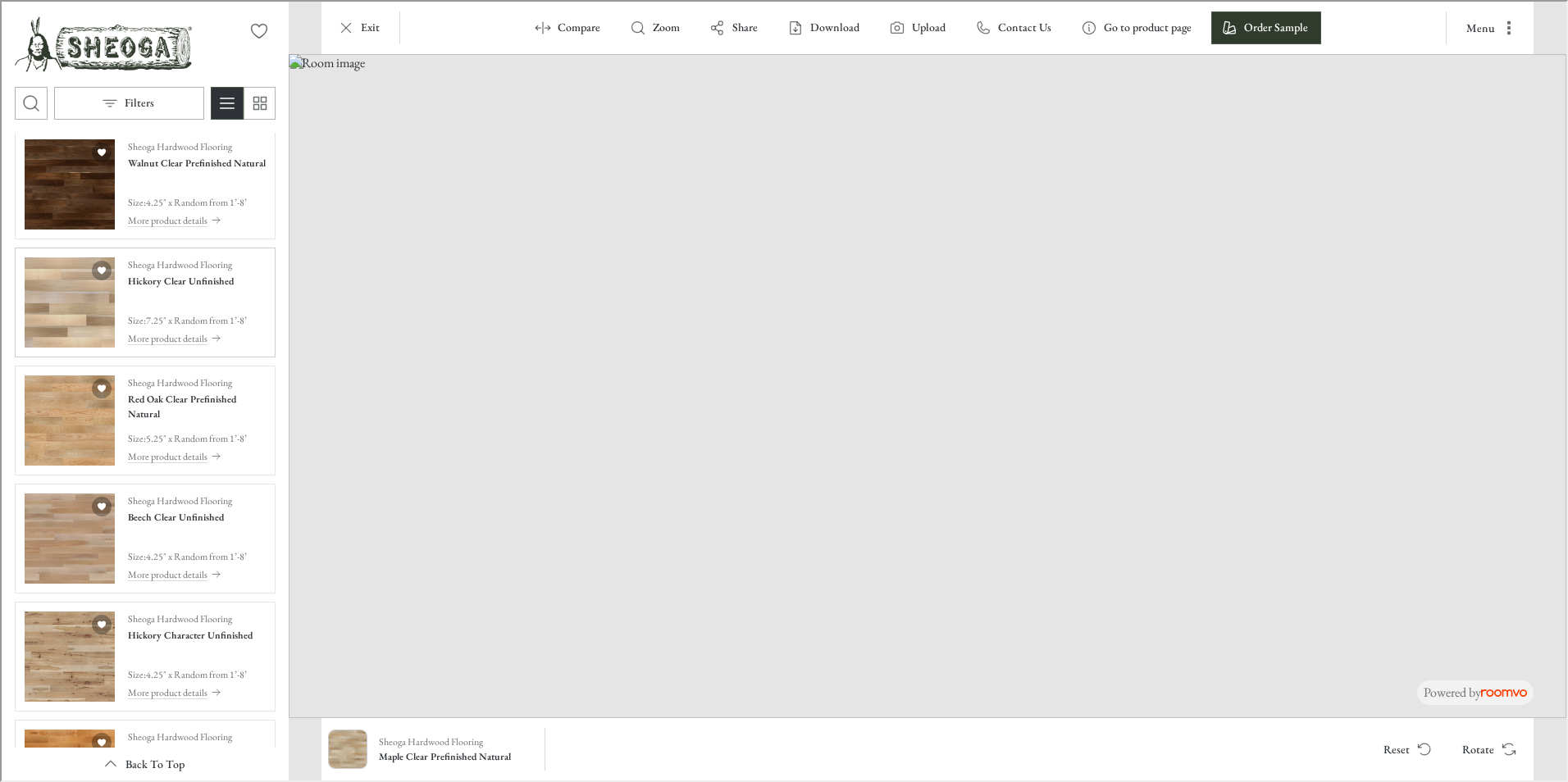
scroll to position [3490, 0]
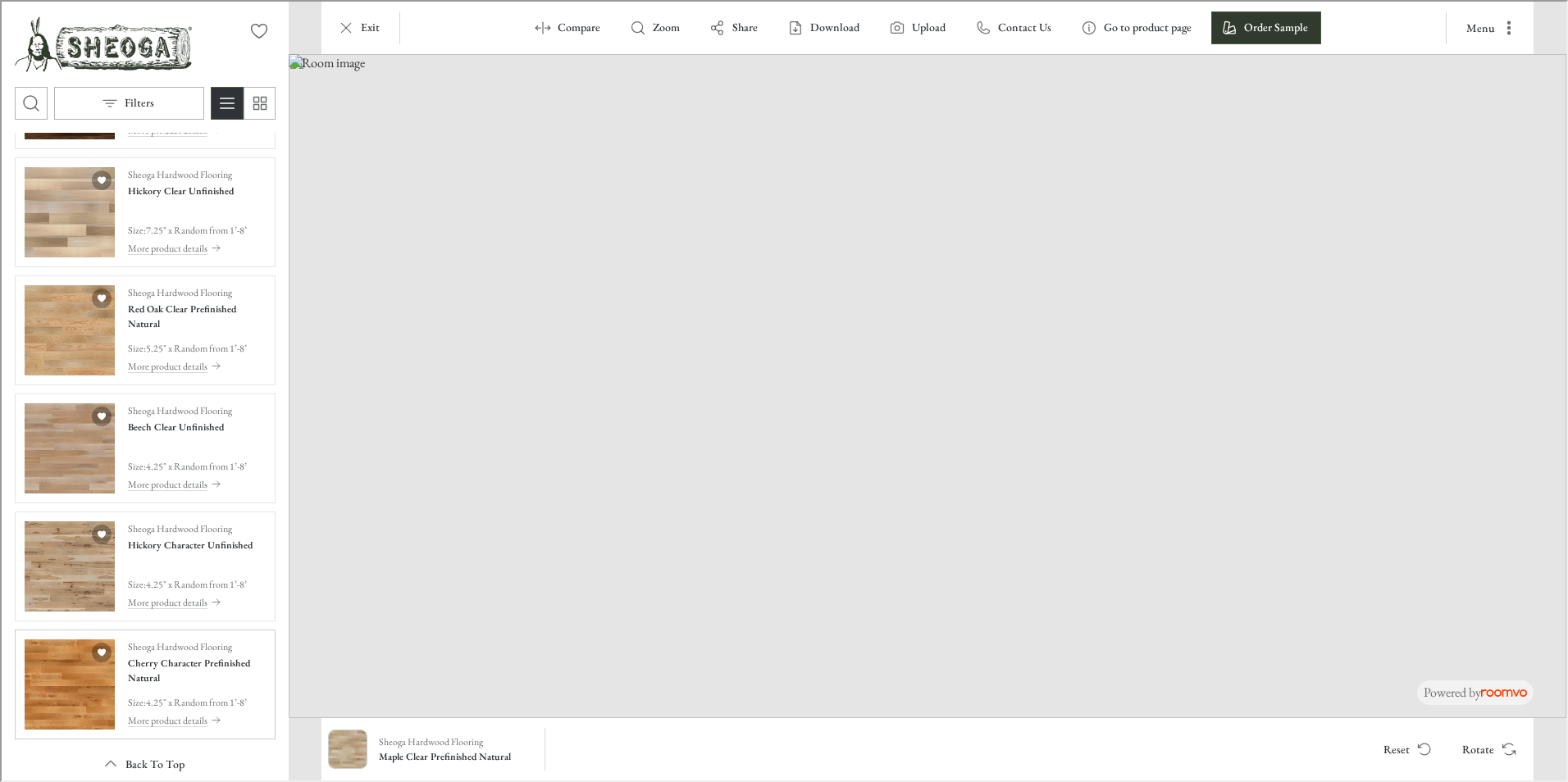
click at [75, 669] on img "See Cherry Character Prefinished Natural in the room" at bounding box center [68, 682] width 90 height 90
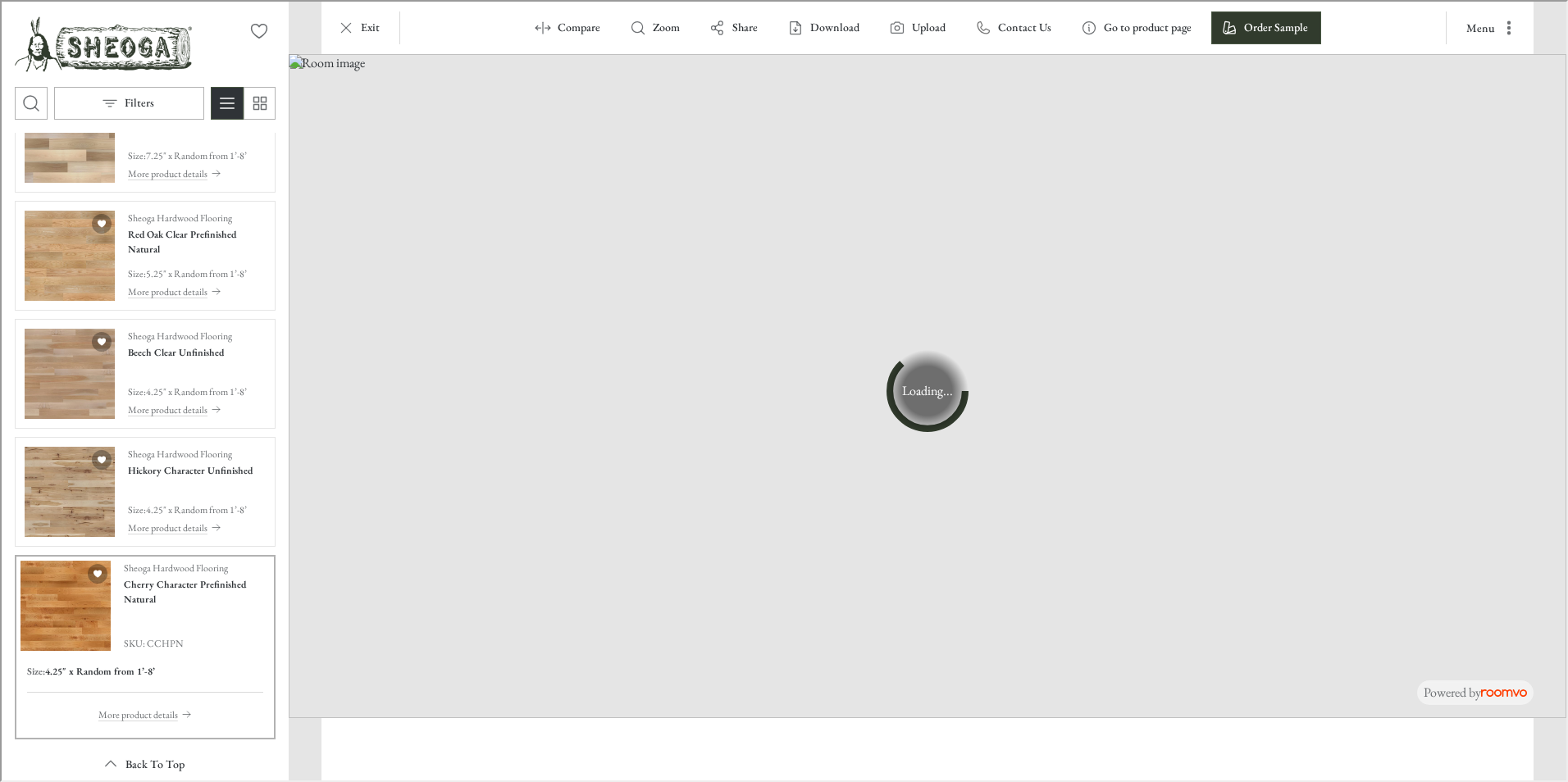
scroll to position [3415, 0]
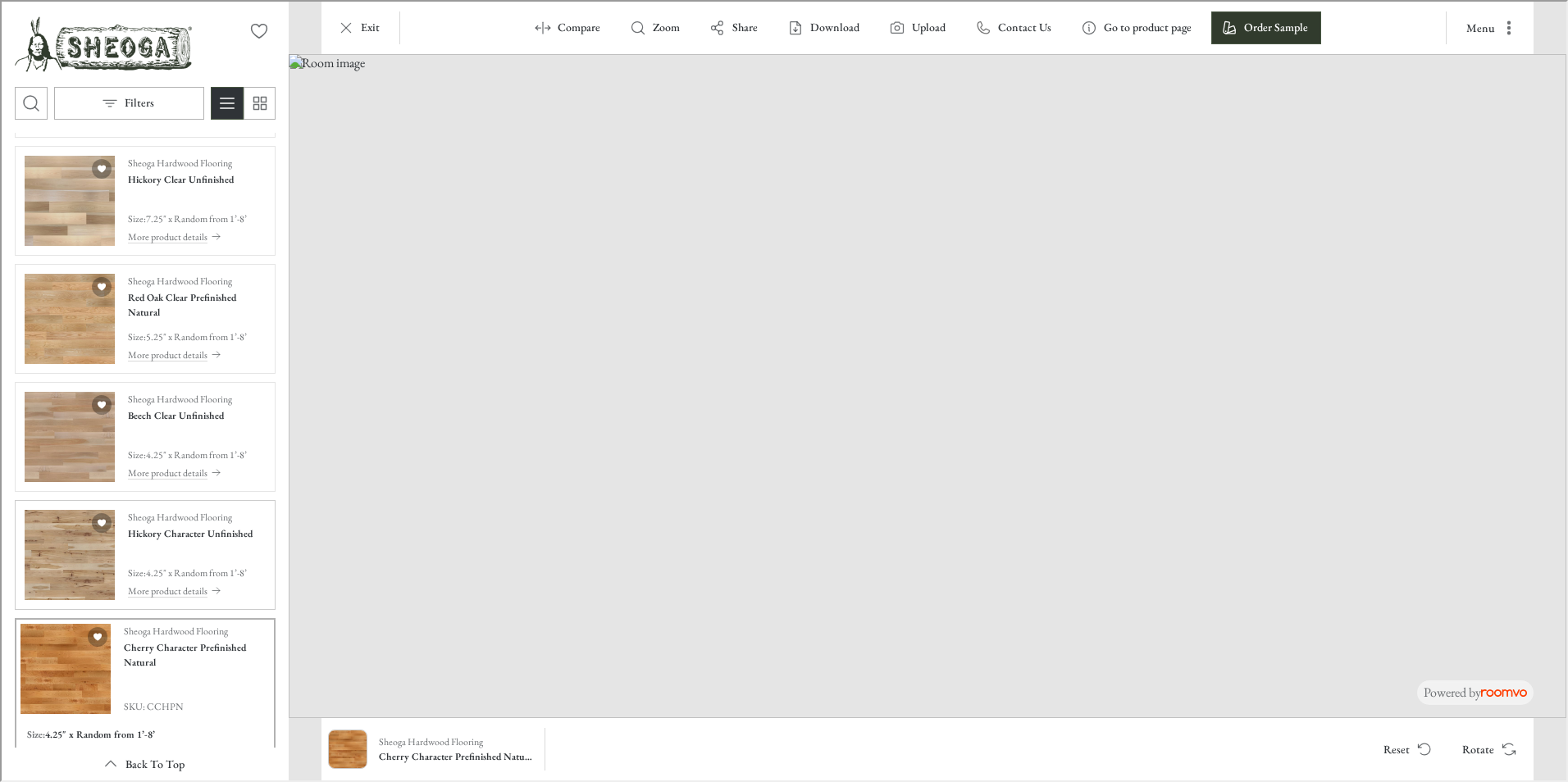
click at [57, 579] on img "See Hickory Character Unfinished in the room" at bounding box center [68, 553] width 90 height 90
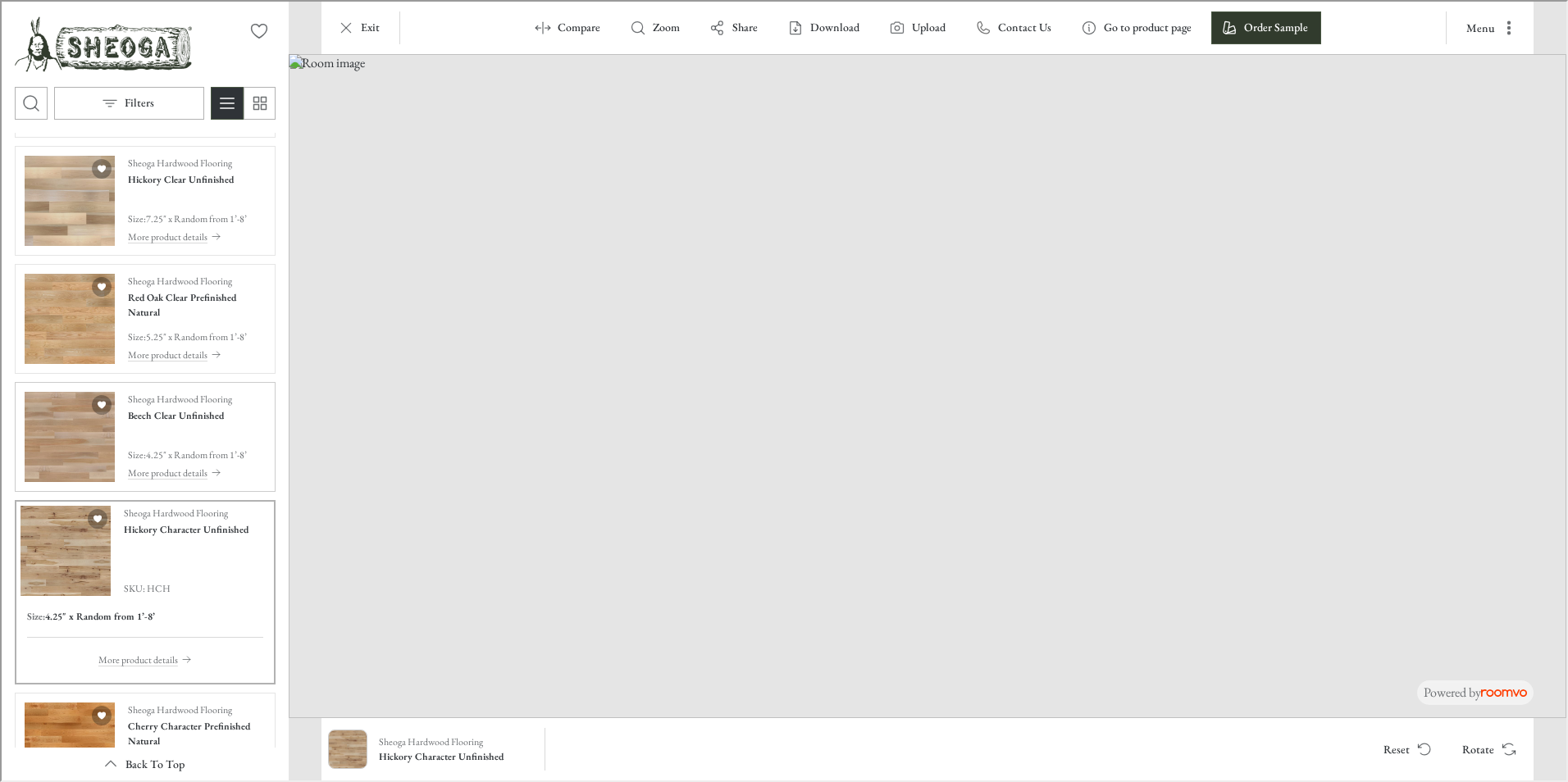
click at [44, 473] on img "See Beech Clear Unfinished in the room" at bounding box center [68, 435] width 90 height 90
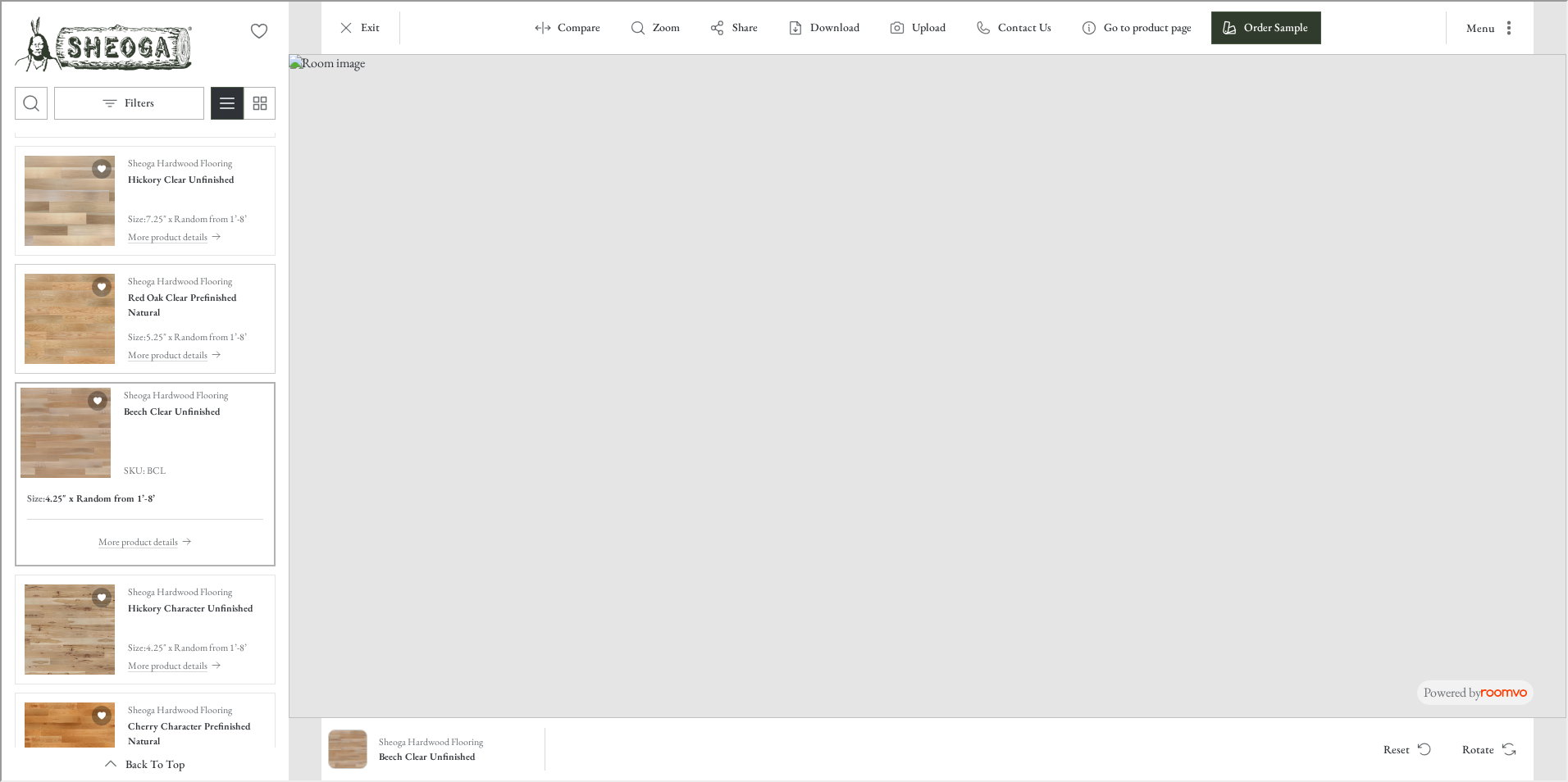
click at [77, 343] on img "See Red Oak Clear Prefinished Natural in the room" at bounding box center [68, 317] width 90 height 90
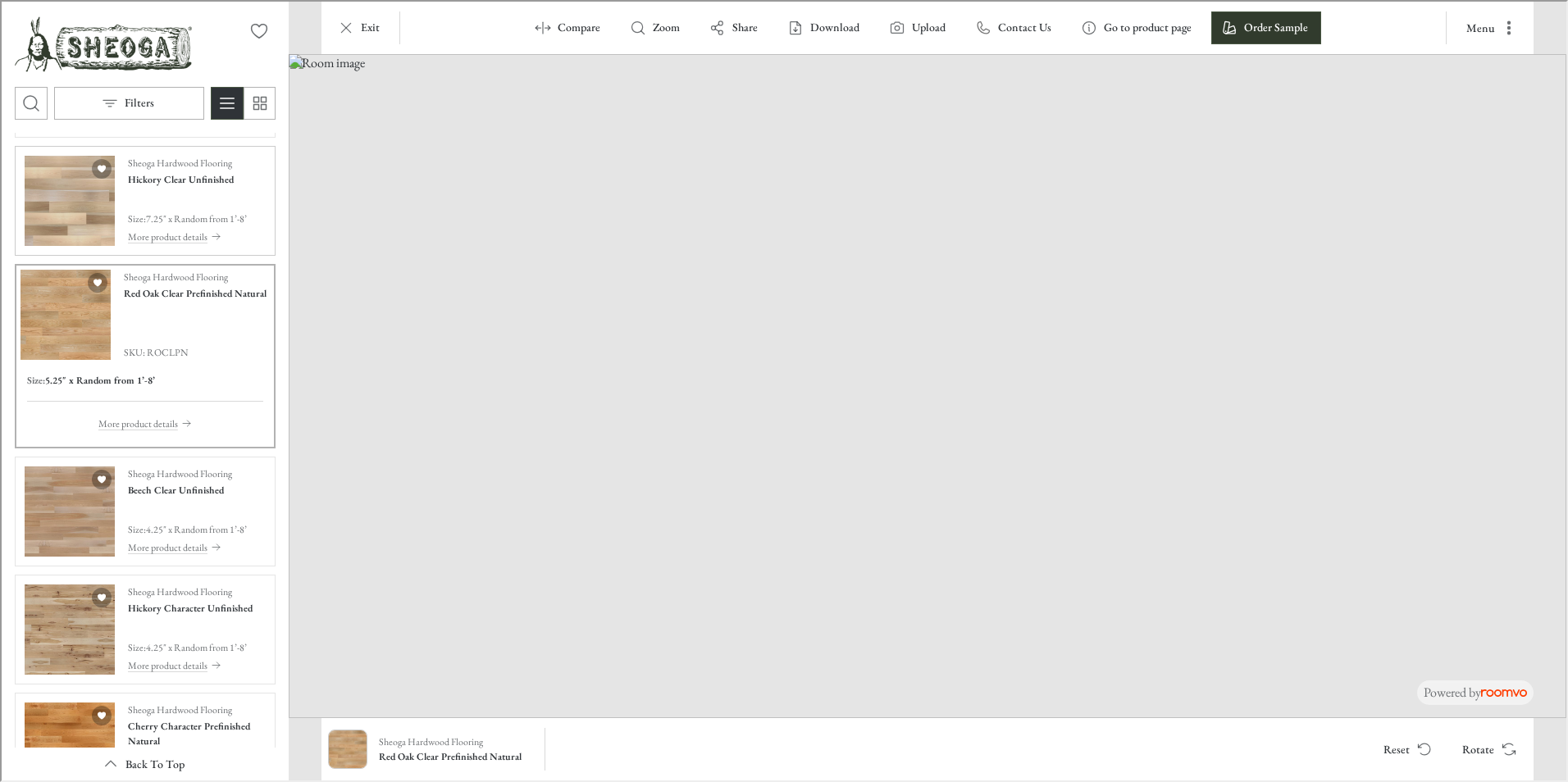
click at [77, 229] on img "See Hickory Clear Unfinished in the room" at bounding box center [68, 199] width 90 height 90
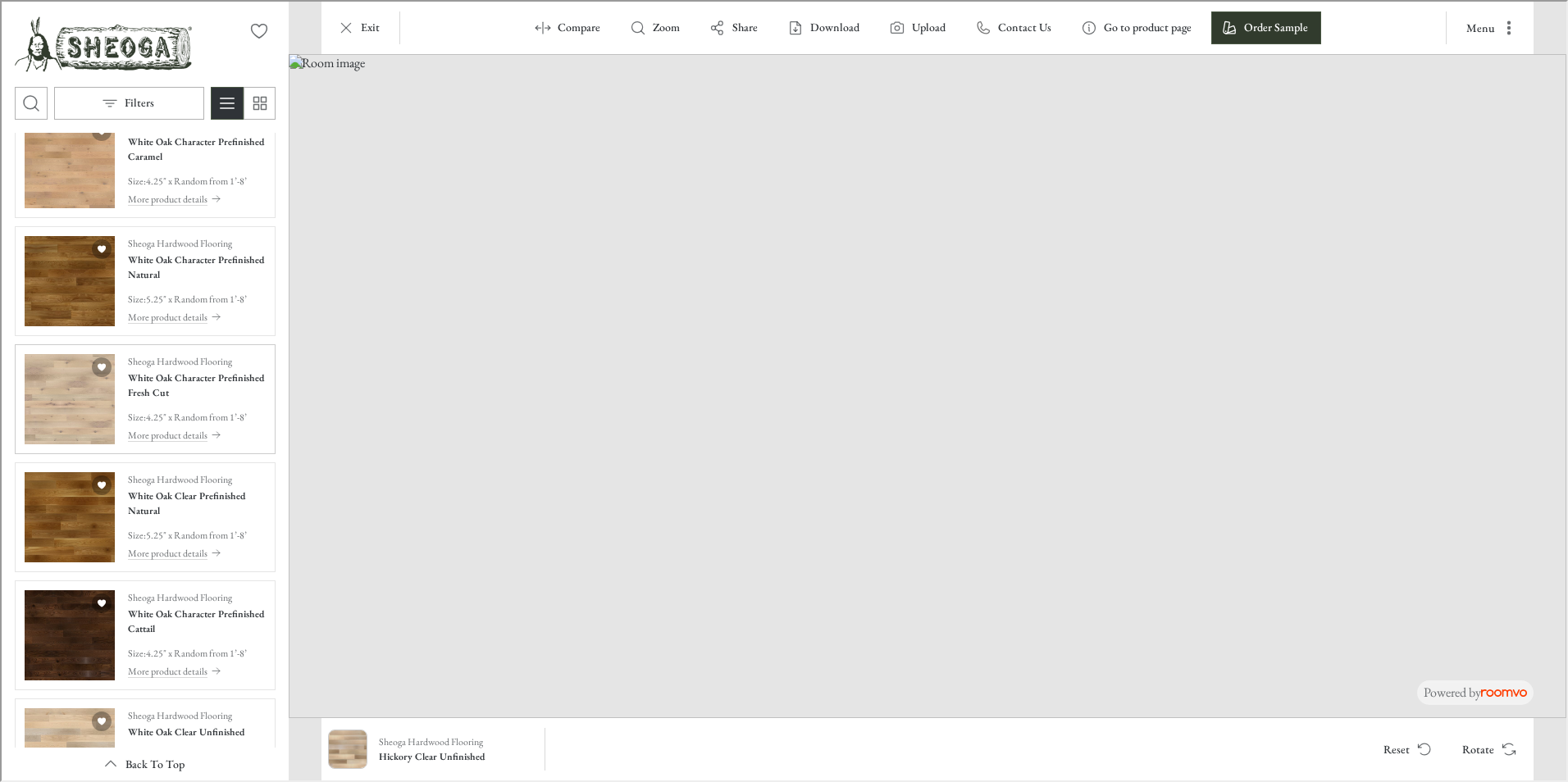
scroll to position [0, 0]
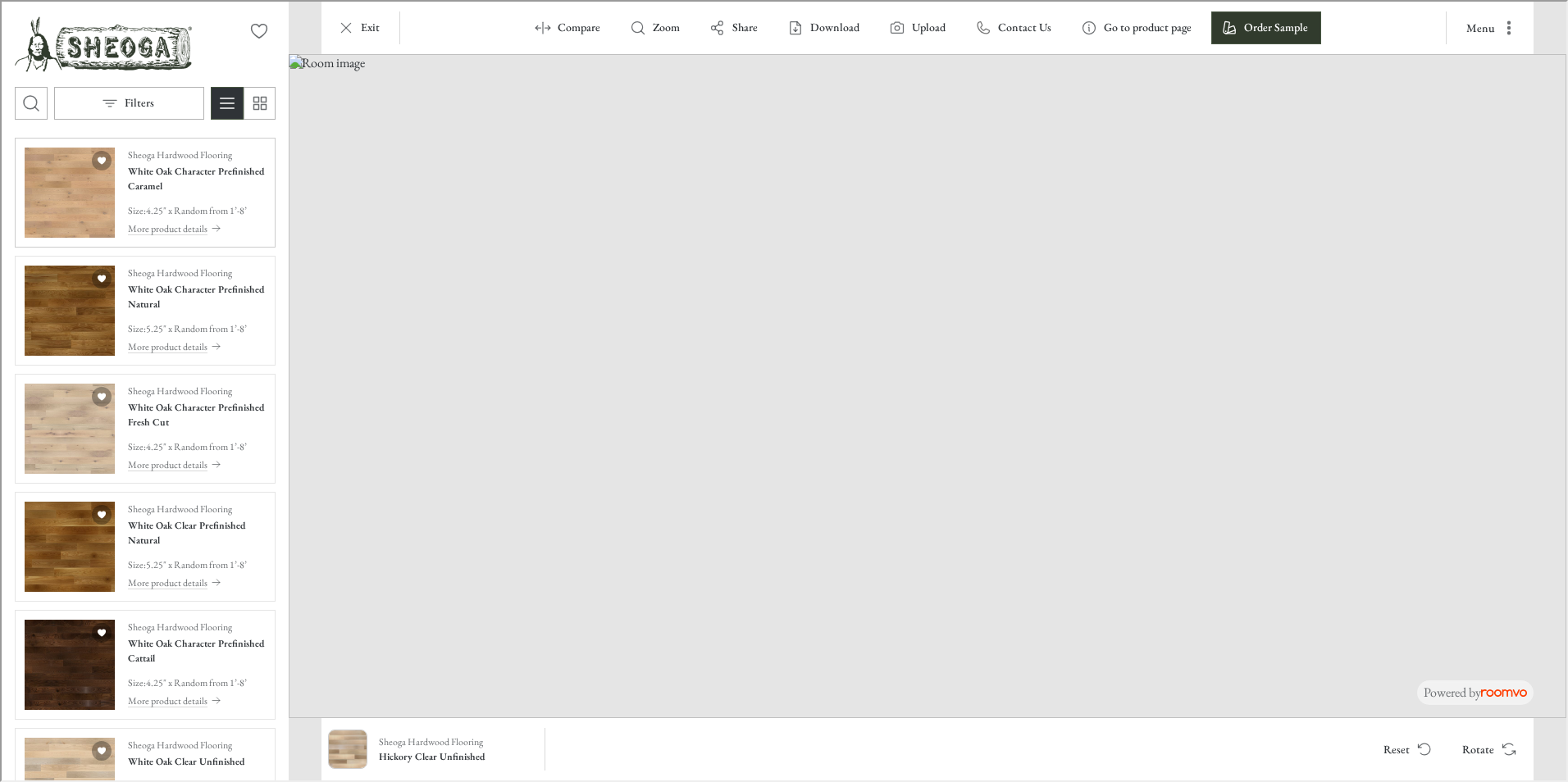
click at [71, 186] on img "See White Oak Character Prefinished Caramel in the room" at bounding box center [68, 191] width 90 height 90
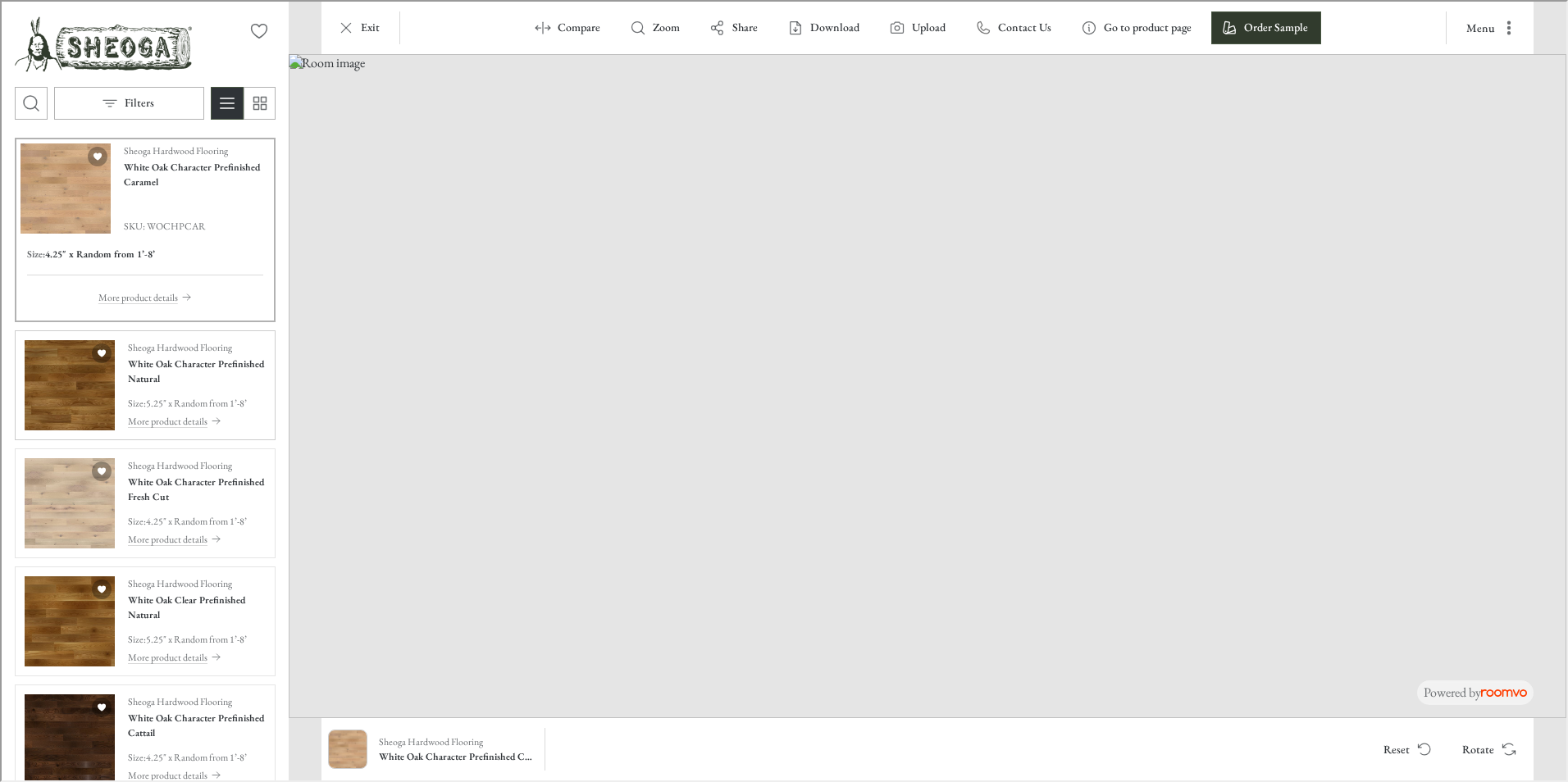
click at [77, 378] on img "See White Oak Character Prefinished Natural in the room" at bounding box center [68, 384] width 90 height 90
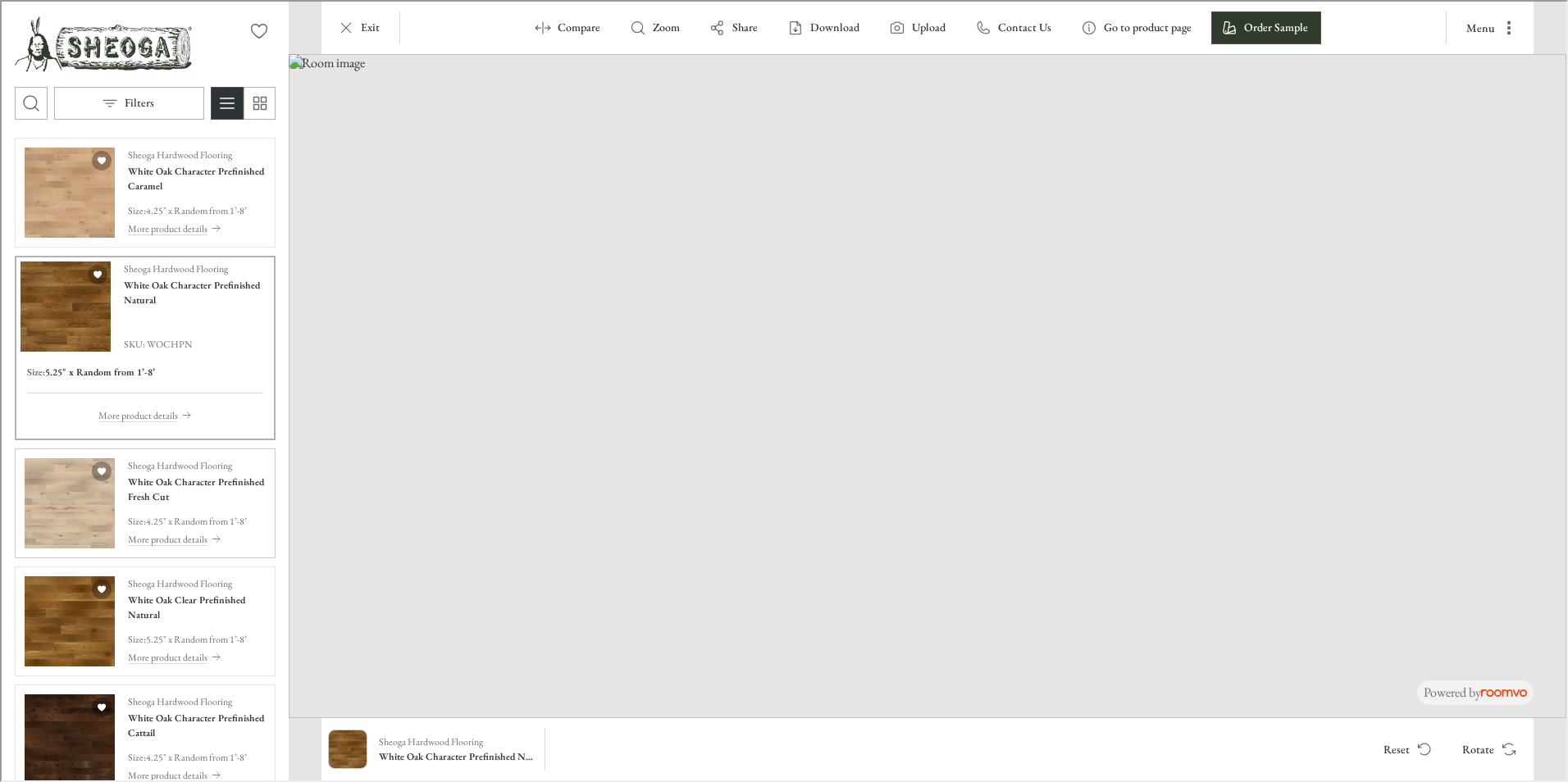
click at [83, 504] on img "See White Oak Character Prefinished Fresh Cut in the room" at bounding box center [68, 502] width 90 height 90
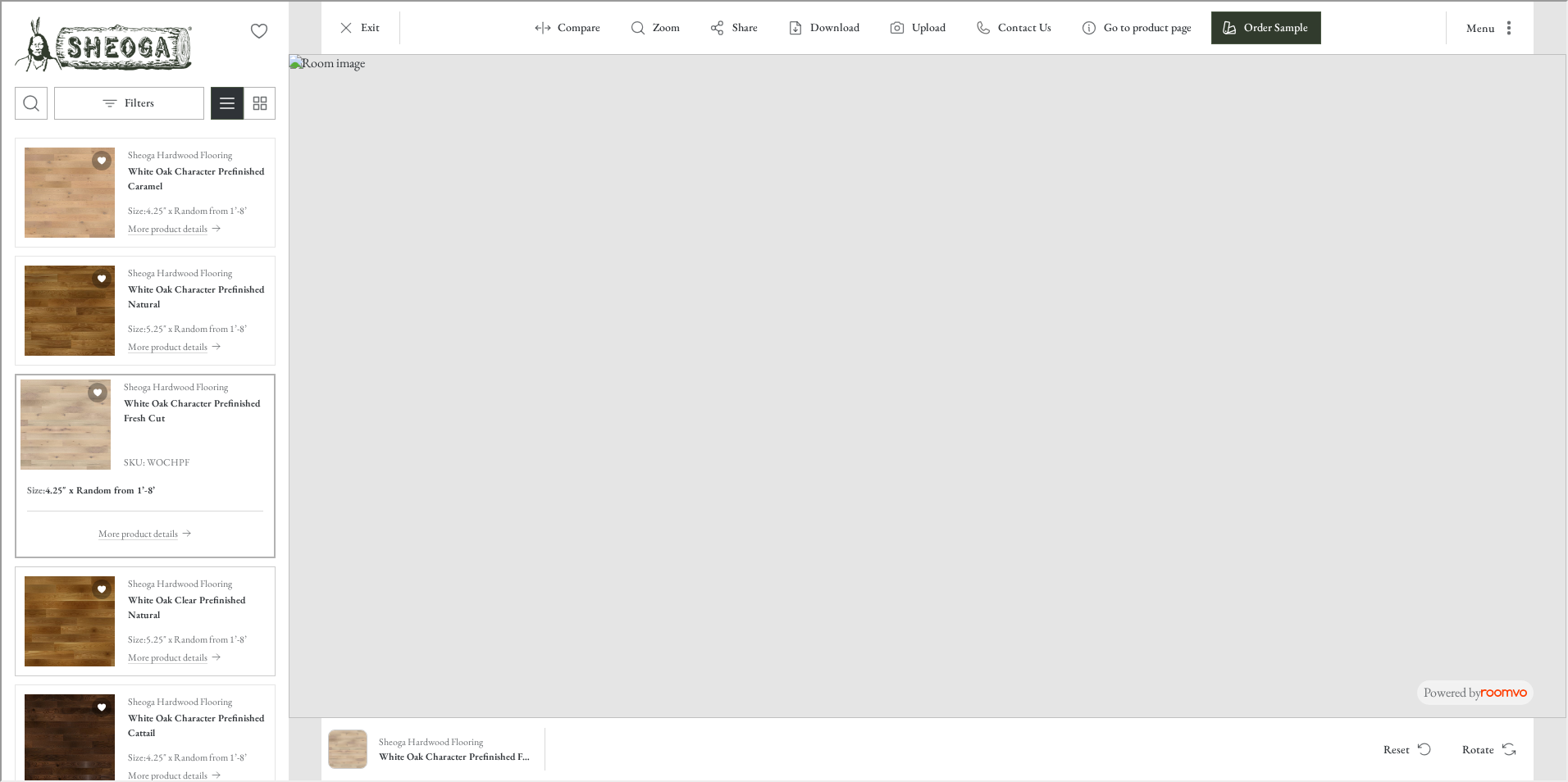
click at [80, 613] on img "See White Oak Clear Prefinished Natural in the room" at bounding box center [68, 619] width 90 height 90
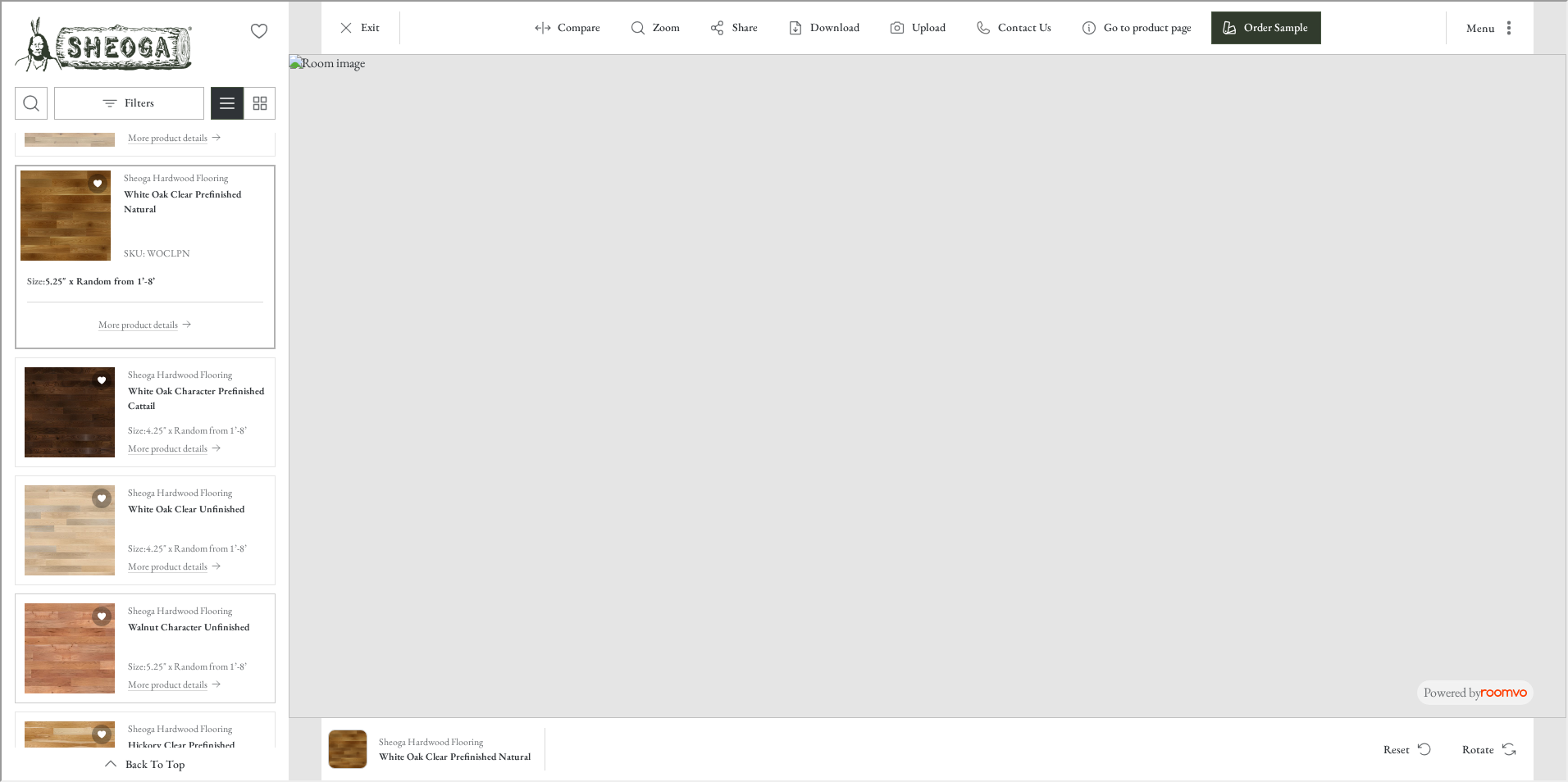
scroll to position [328, 0]
click at [70, 422] on img "See White Oak Character Prefinished Cattail in the room" at bounding box center [68, 409] width 90 height 90
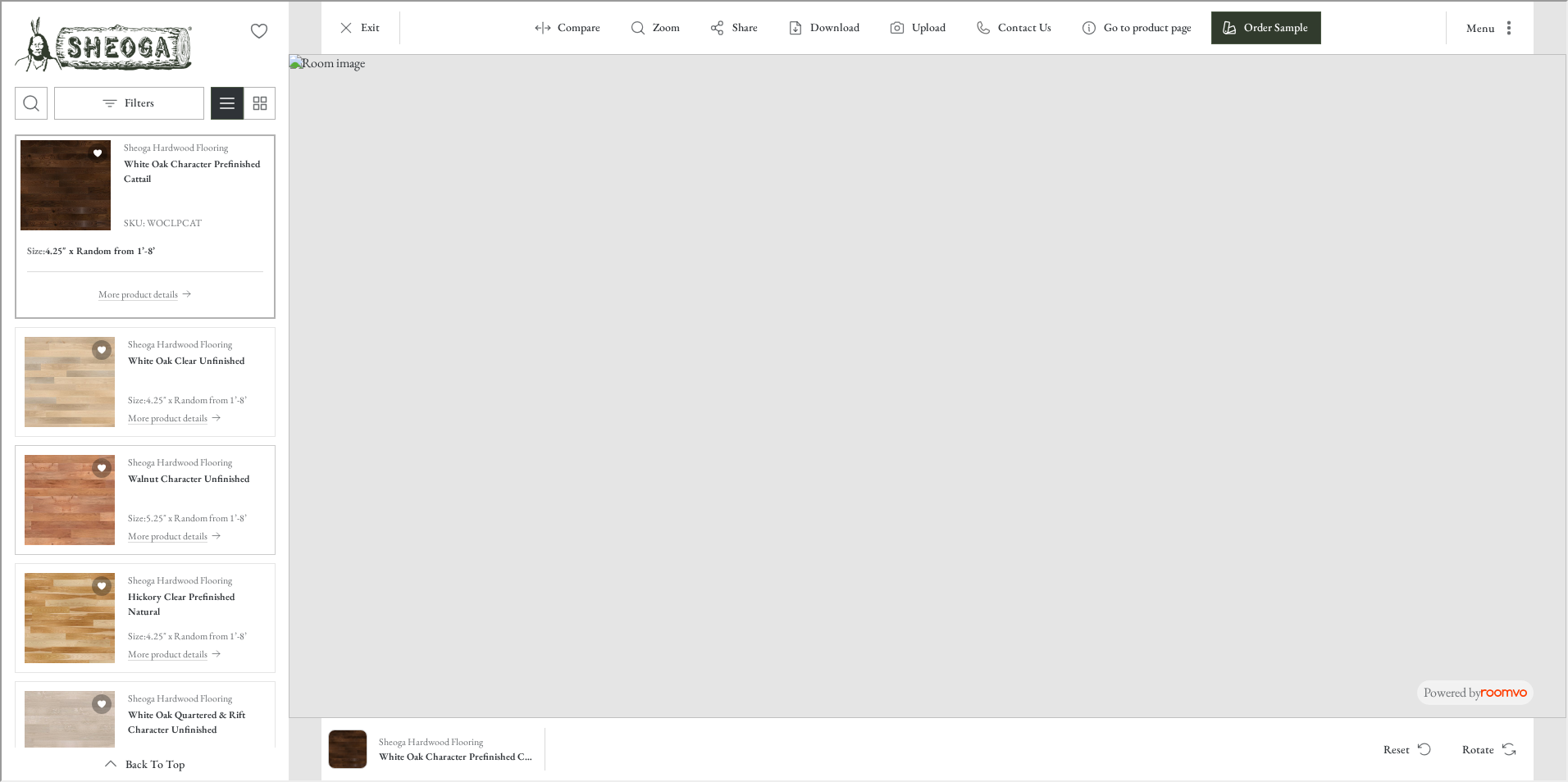
scroll to position [492, 0]
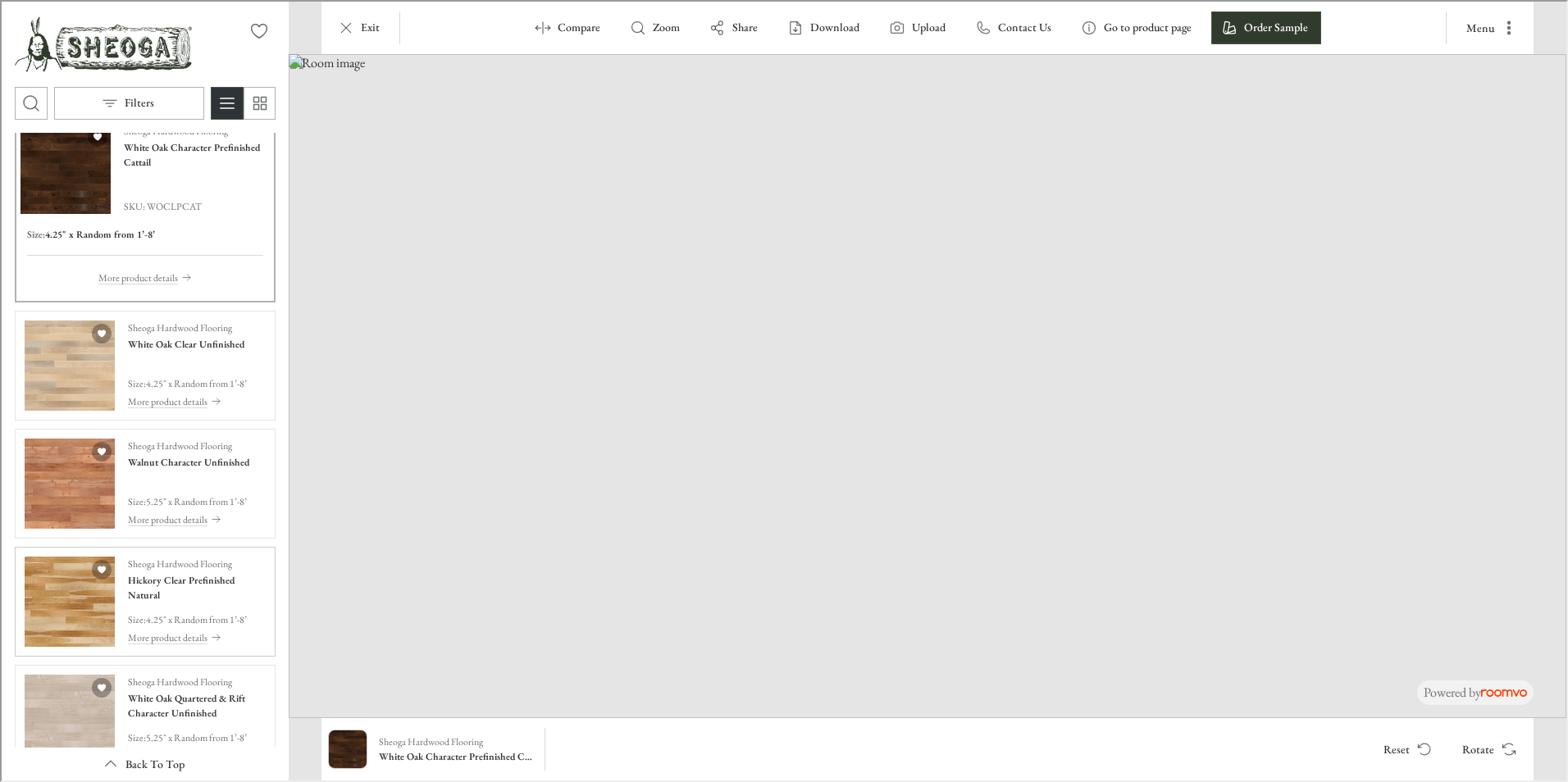
click at [64, 591] on img "See Hickory Clear Prefinished Natural in the room" at bounding box center [68, 600] width 90 height 90
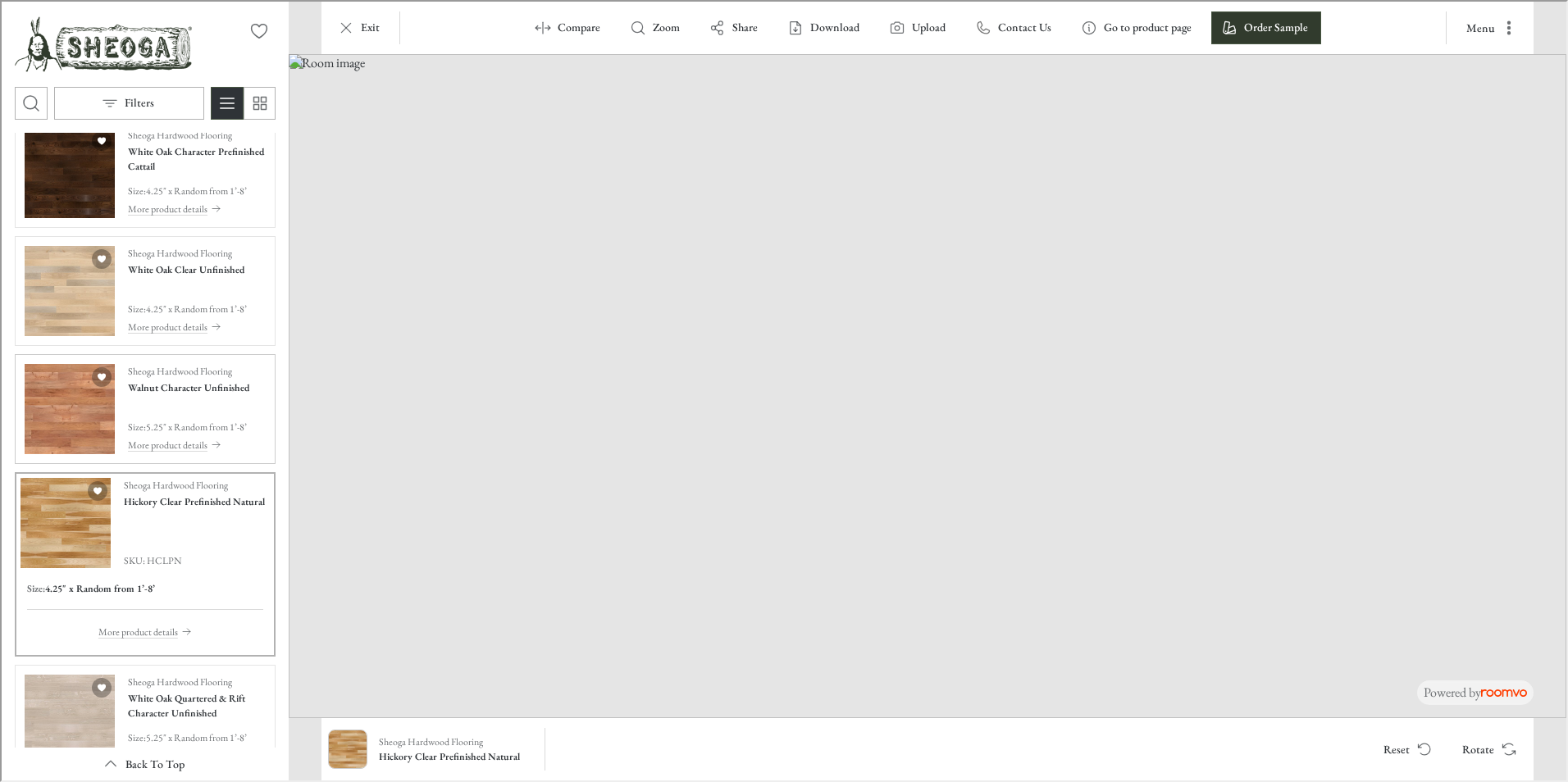
click at [68, 425] on img "See Walnut Character Unfinished in the room" at bounding box center [68, 407] width 90 height 90
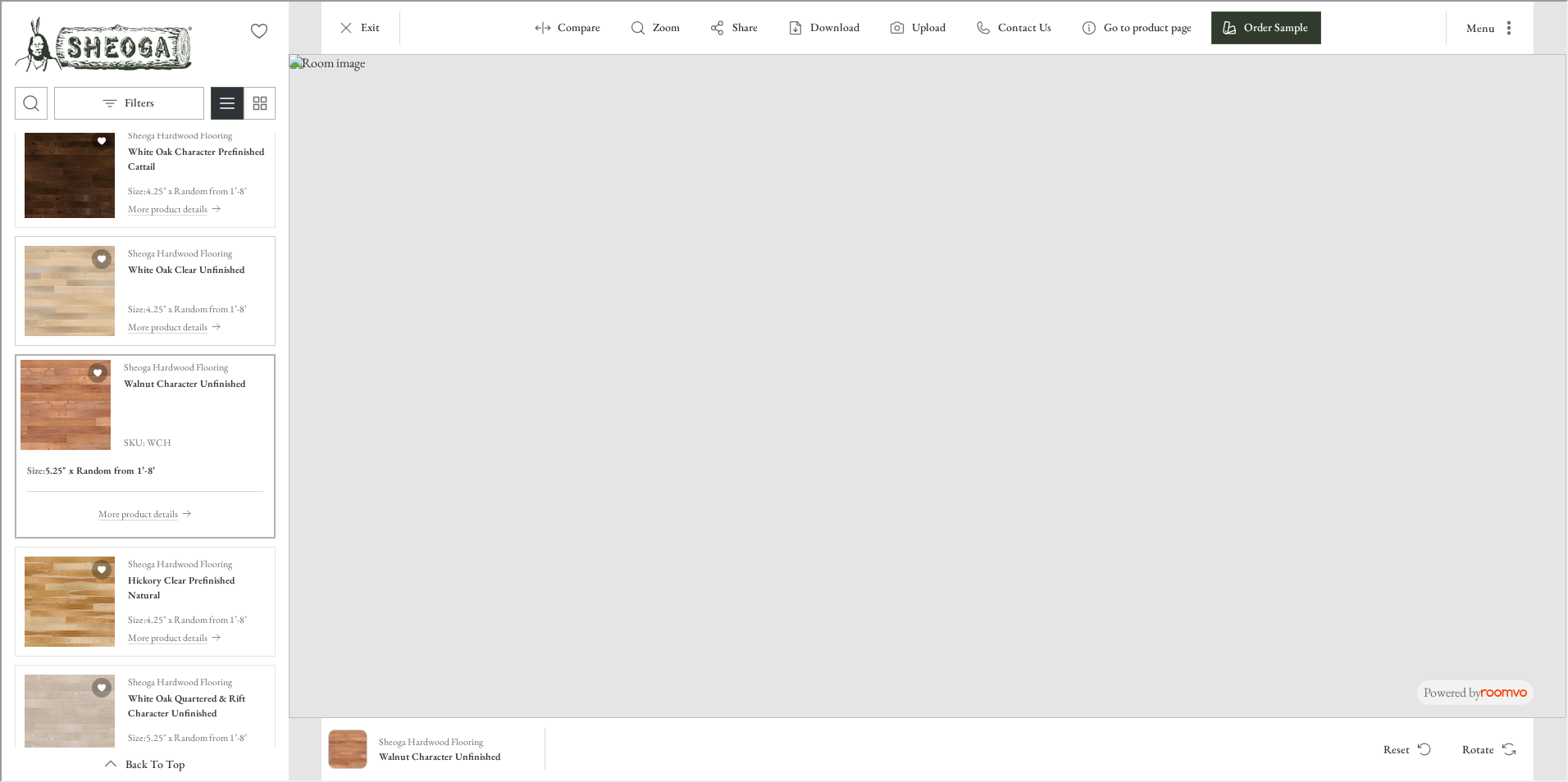
click at [71, 295] on img "See White Oak Clear Unfinished in the room" at bounding box center [68, 289] width 90 height 90
